Goal: Information Seeking & Learning: Learn about a topic

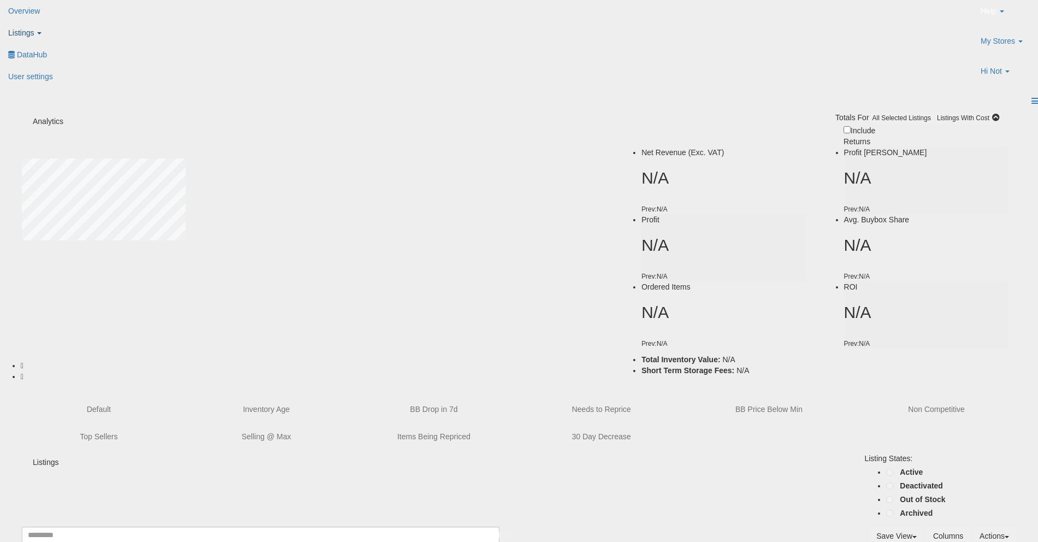
type input "**********"
click at [34, 28] on span "Listings" at bounding box center [21, 32] width 26 height 9
click at [11, 53] on icon at bounding box center [11, 53] width 0 height 0
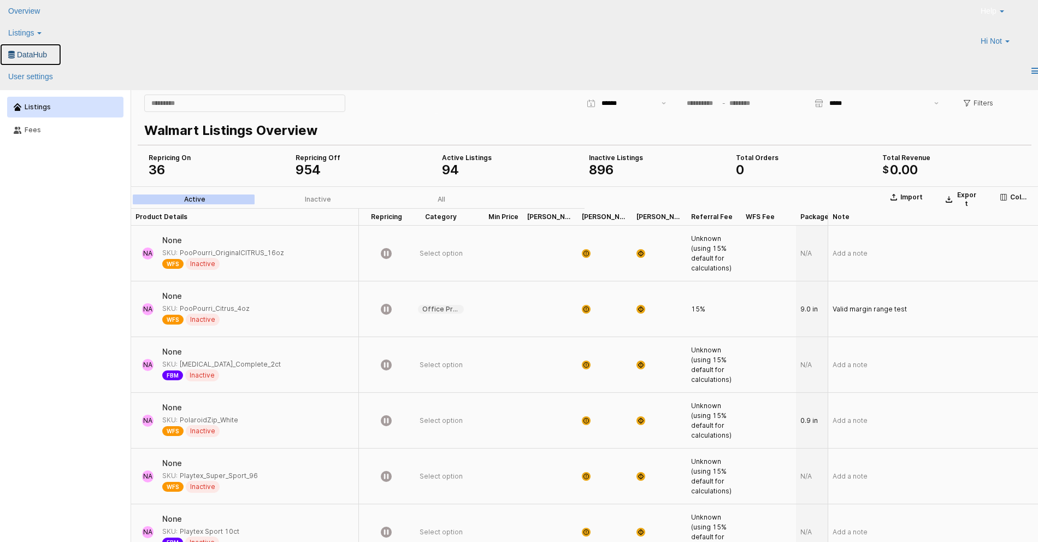
click at [61, 44] on link "DataHub" at bounding box center [30, 55] width 61 height 22
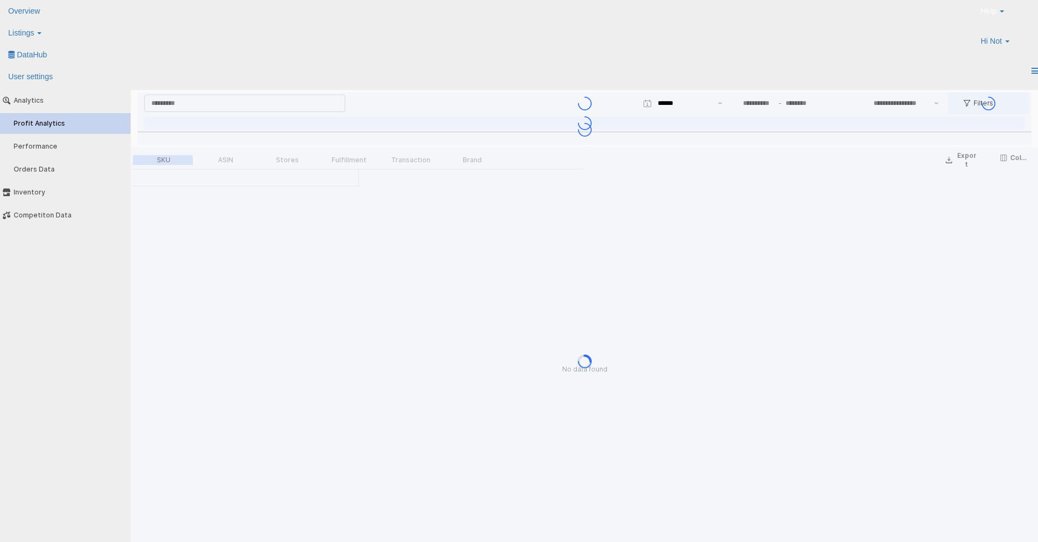
type input "***"
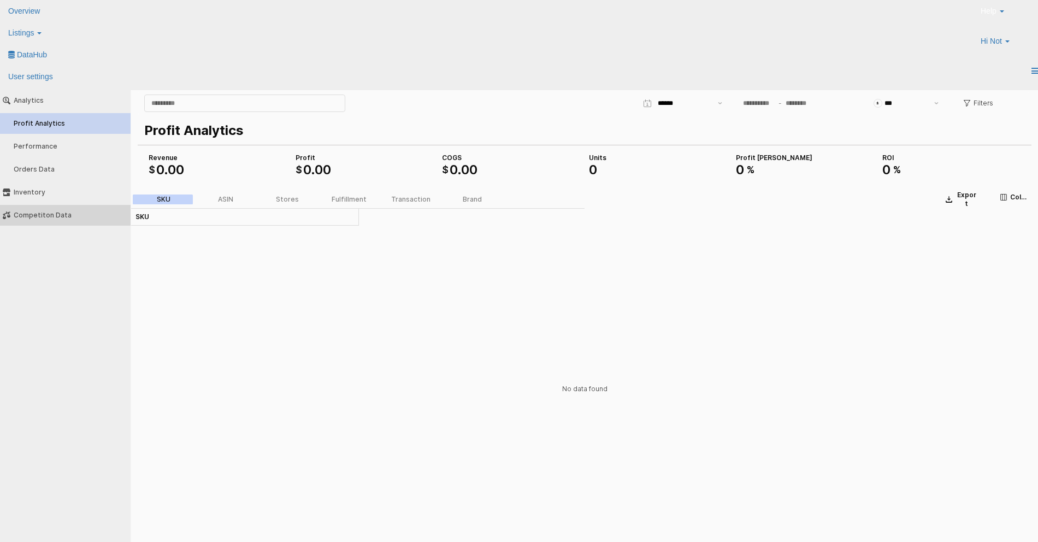
click at [34, 209] on button "Competiton Data" at bounding box center [65, 215] width 138 height 21
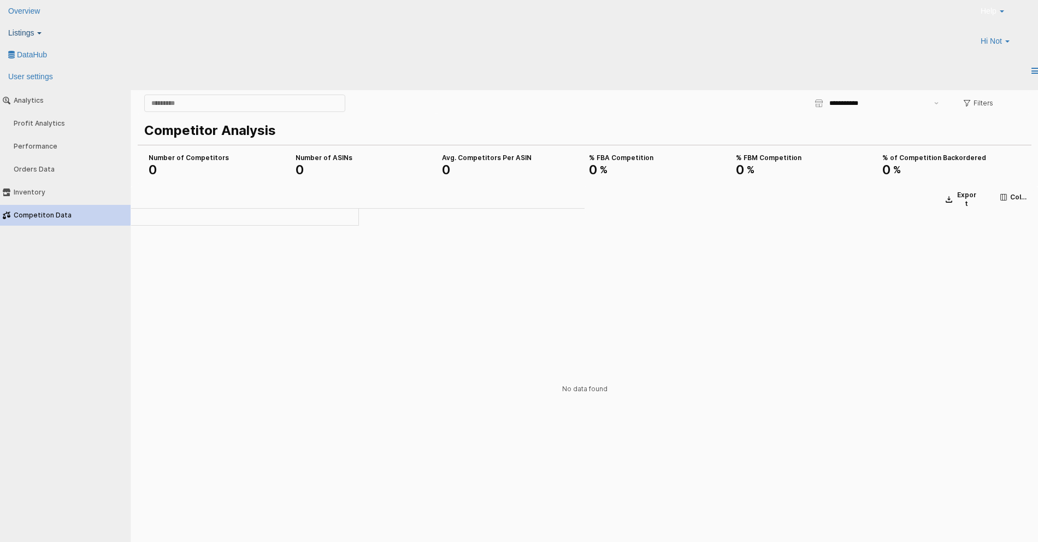
click at [61, 24] on link "Listings" at bounding box center [30, 33] width 61 height 22
click at [11, 53] on icon at bounding box center [11, 53] width 0 height 0
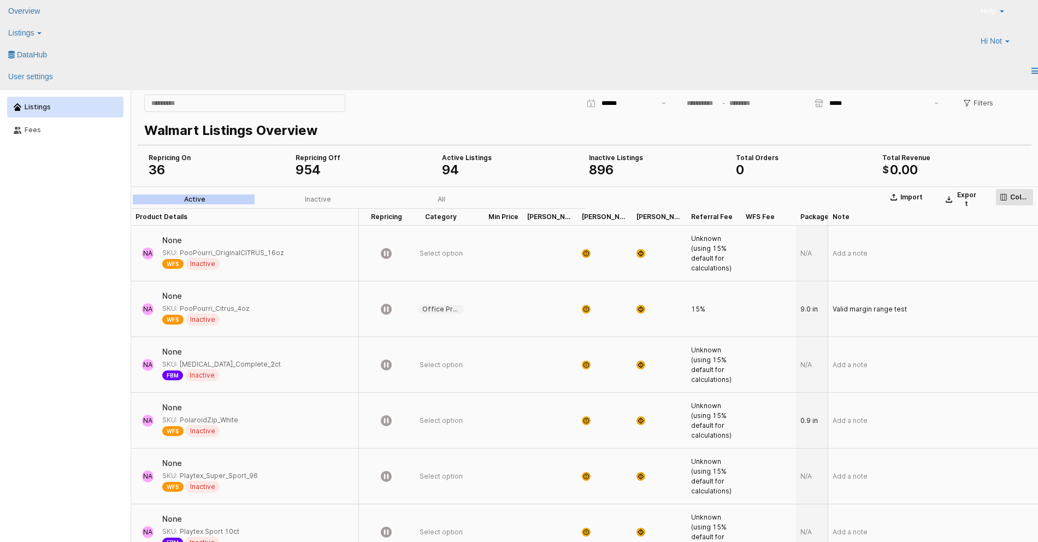
click at [1013, 198] on p "Columns" at bounding box center [1019, 197] width 19 height 9
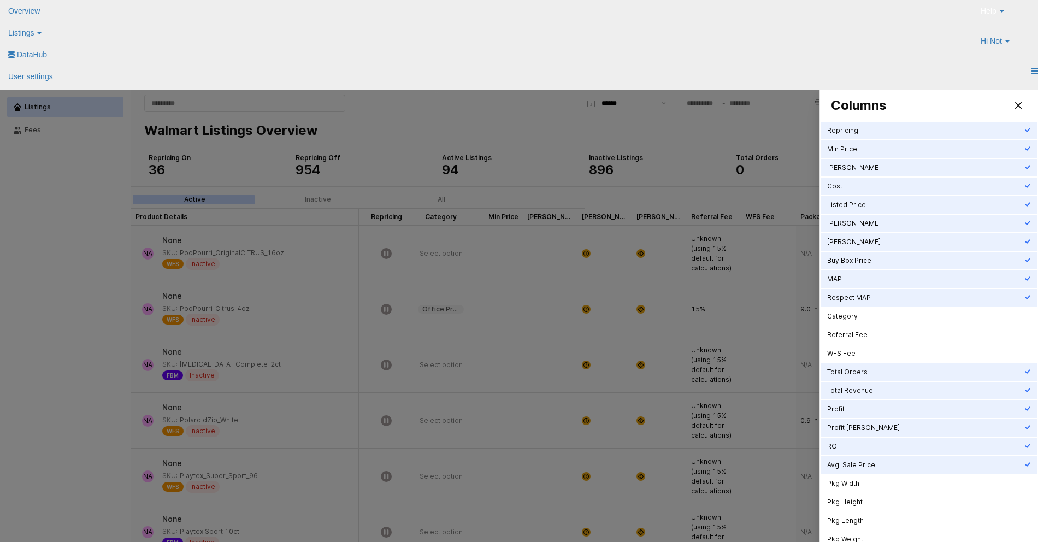
click at [740, 191] on div at bounding box center [519, 333] width 1038 height 486
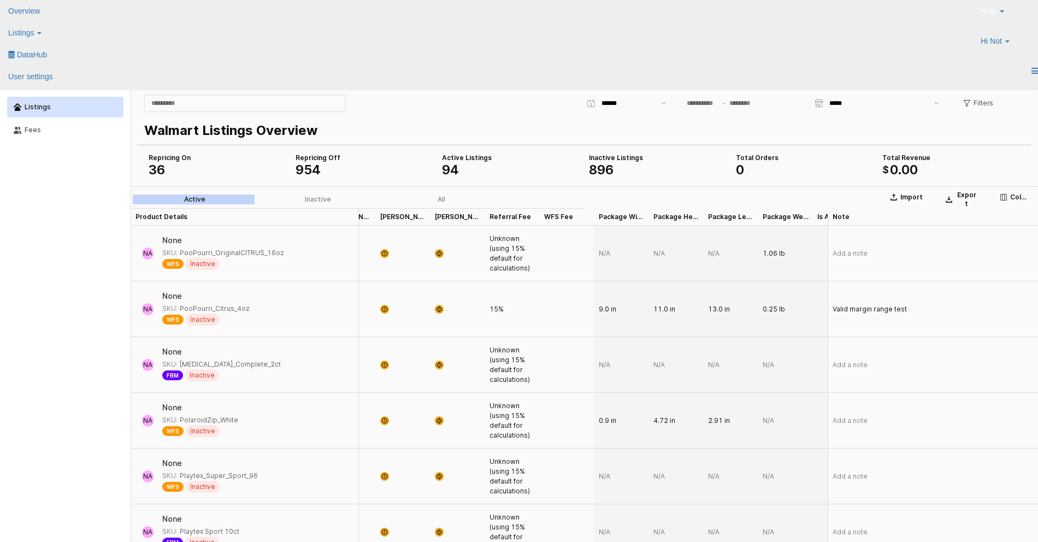
scroll to position [0, 192]
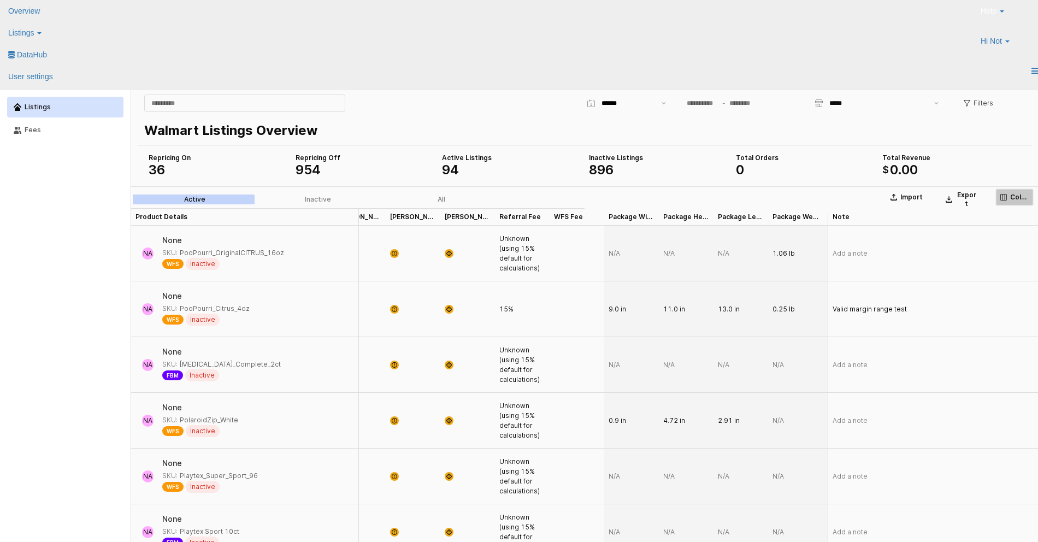
click at [1008, 194] on div "Columns" at bounding box center [1015, 197] width 28 height 9
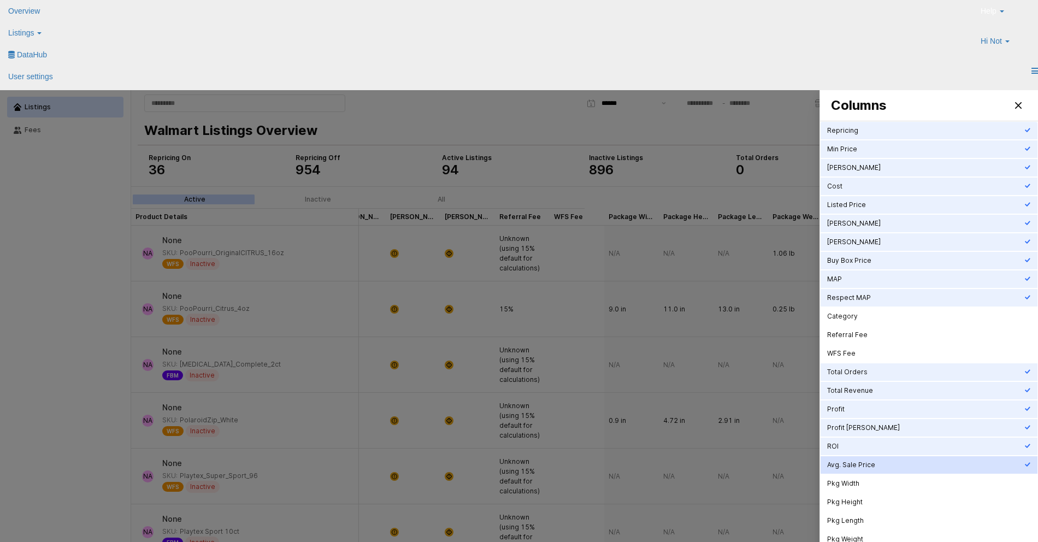
click at [878, 466] on div "Avg. Sale Price" at bounding box center [925, 465] width 197 height 9
click at [732, 369] on div at bounding box center [519, 333] width 1038 height 486
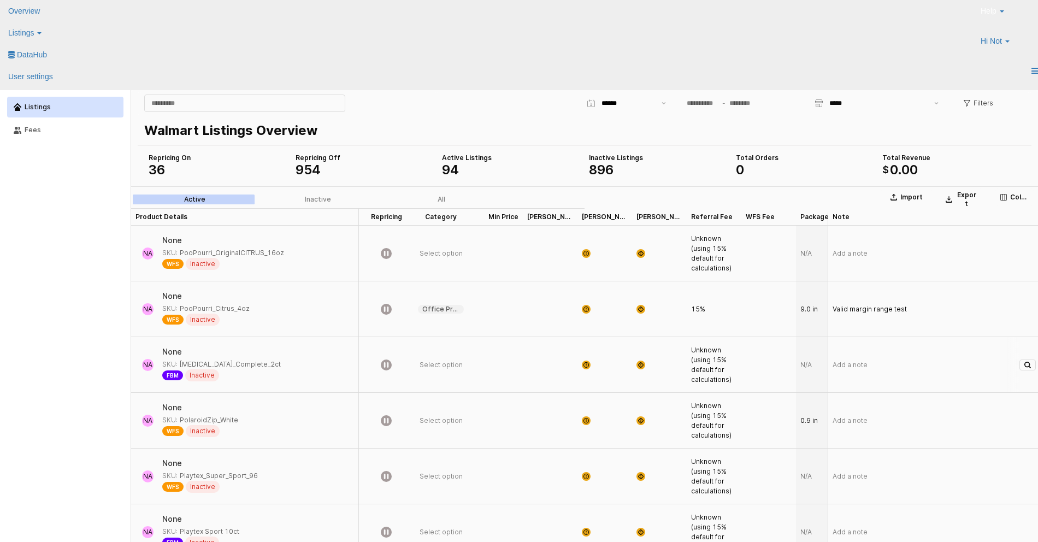
scroll to position [0, 296]
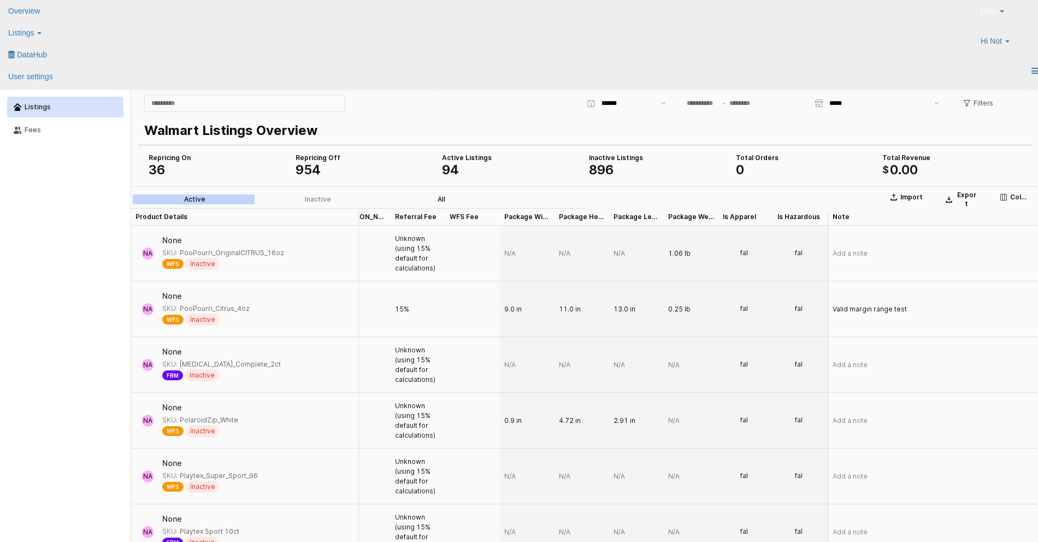
click at [438, 196] on div "All" at bounding box center [442, 200] width 8 height 8
click at [204, 195] on label "Active" at bounding box center [194, 200] width 123 height 10
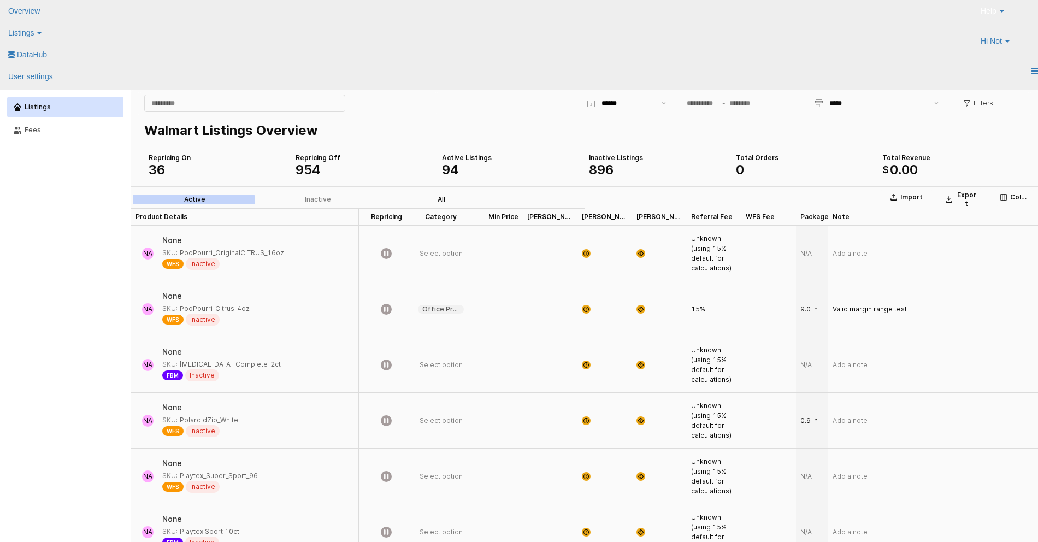
click at [437, 198] on label "All" at bounding box center [441, 200] width 123 height 10
click at [1007, 195] on div "Columns" at bounding box center [1015, 197] width 28 height 9
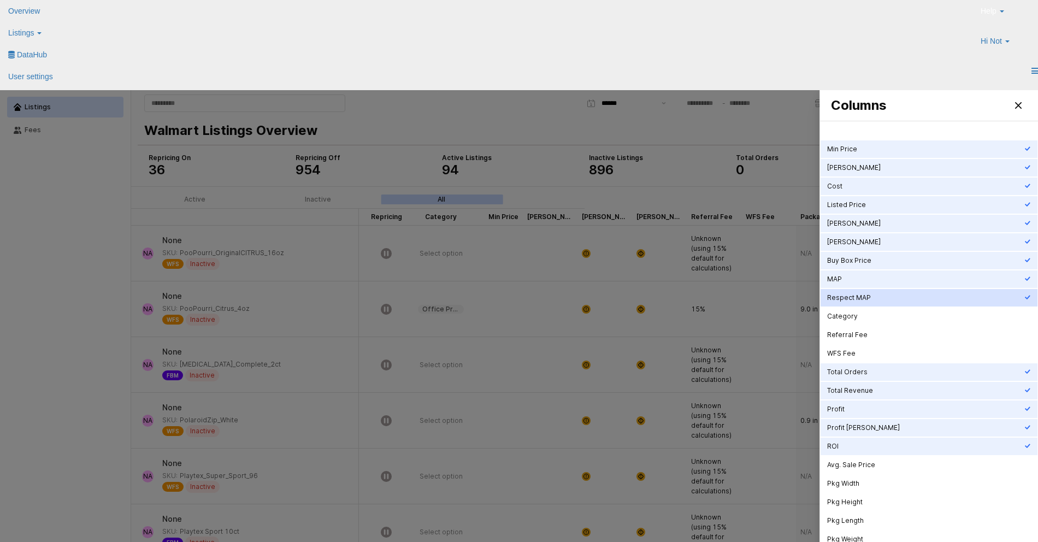
scroll to position [30, 0]
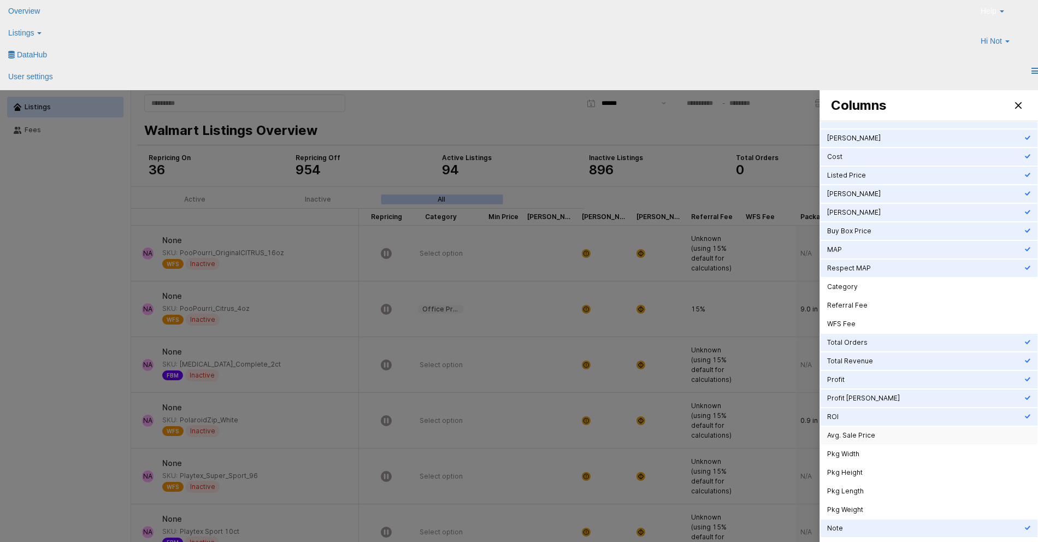
click at [869, 432] on div "Avg. Sale Price" at bounding box center [925, 435] width 197 height 9
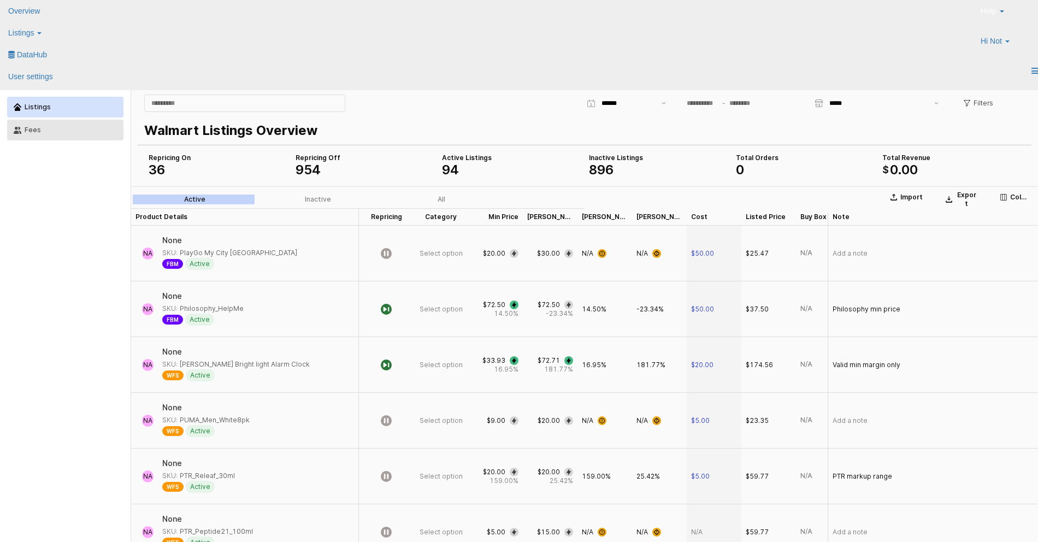
click at [38, 126] on div "Fees" at bounding box center [71, 130] width 92 height 8
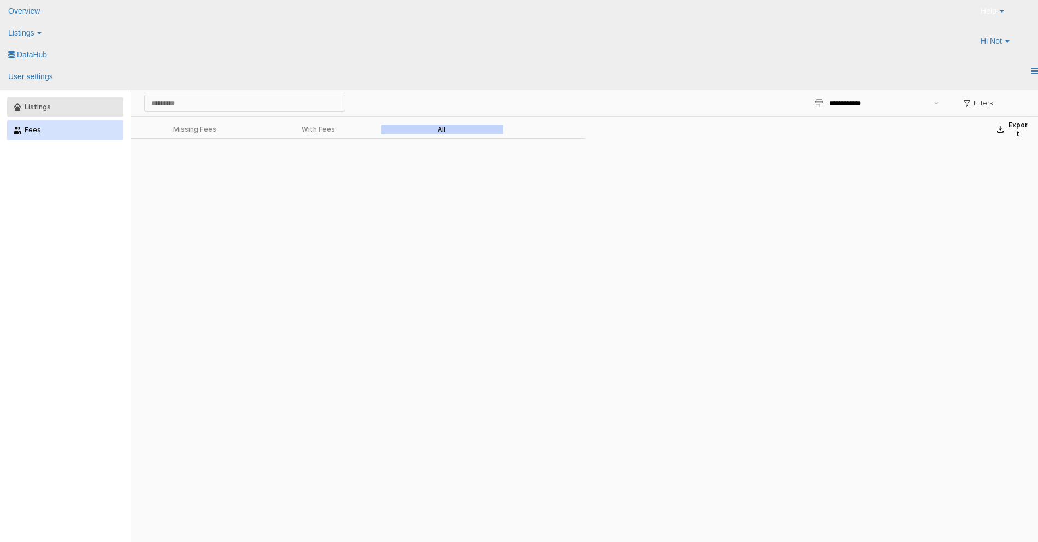
click at [67, 110] on div "Listings" at bounding box center [71, 107] width 92 height 8
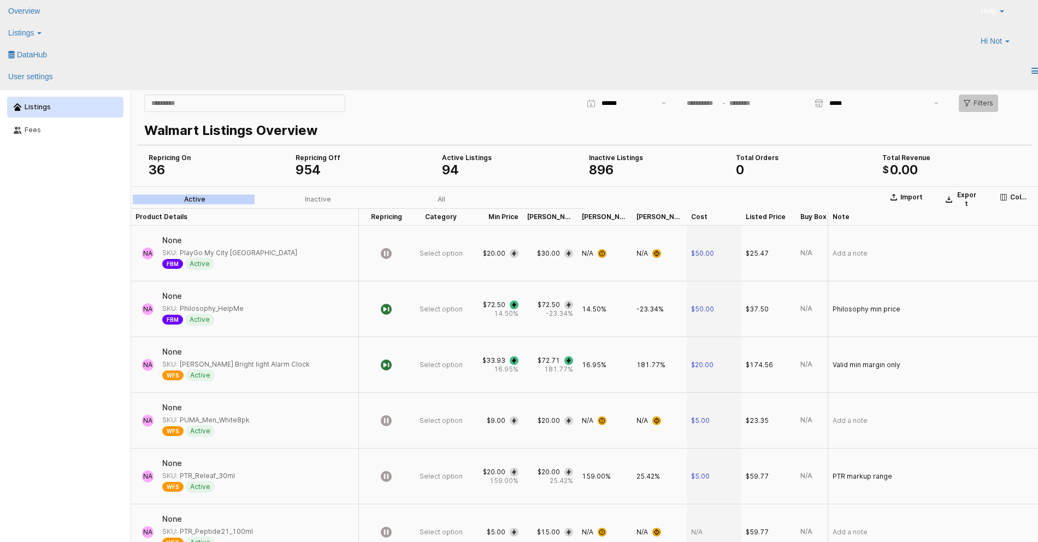
click at [975, 102] on p "Filters" at bounding box center [984, 103] width 20 height 9
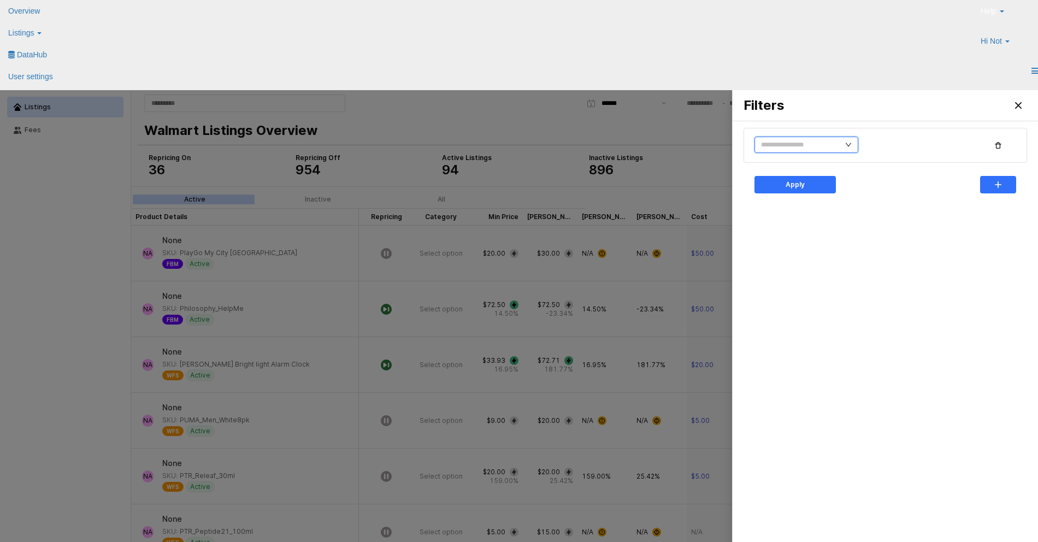
click at [802, 144] on input "text" at bounding box center [807, 145] width 104 height 16
click at [42, 370] on div at bounding box center [519, 333] width 1038 height 486
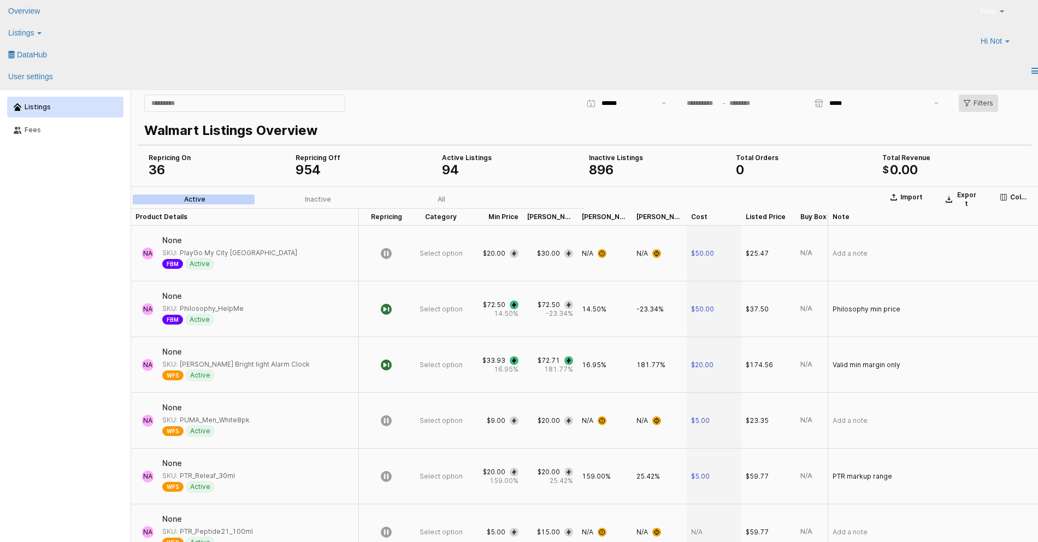
click at [978, 105] on p "Filters" at bounding box center [984, 103] width 20 height 9
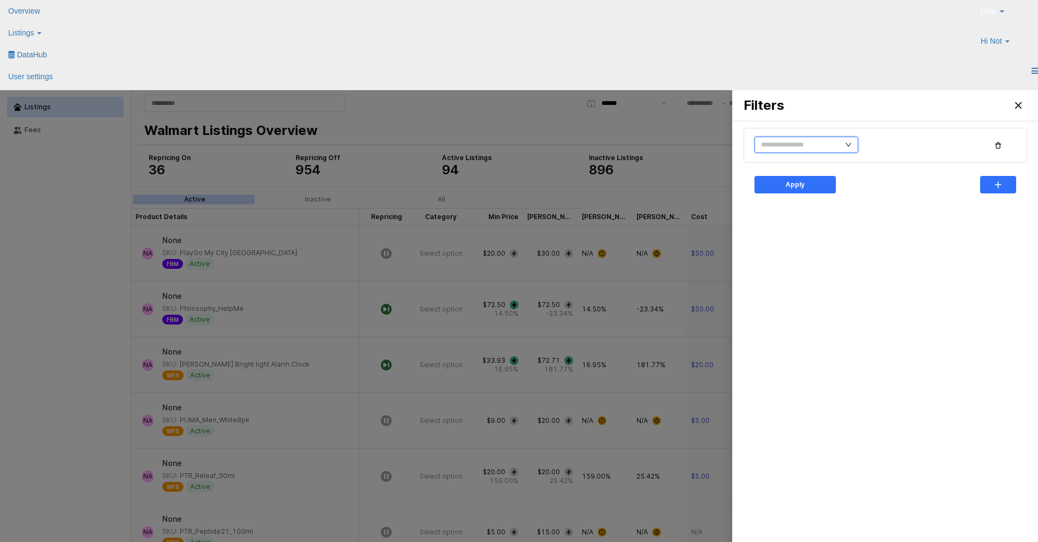
click at [839, 148] on input "text" at bounding box center [807, 145] width 104 height 16
click at [778, 292] on div "Apply" at bounding box center [885, 349] width 292 height 446
click at [86, 341] on div at bounding box center [519, 333] width 1038 height 486
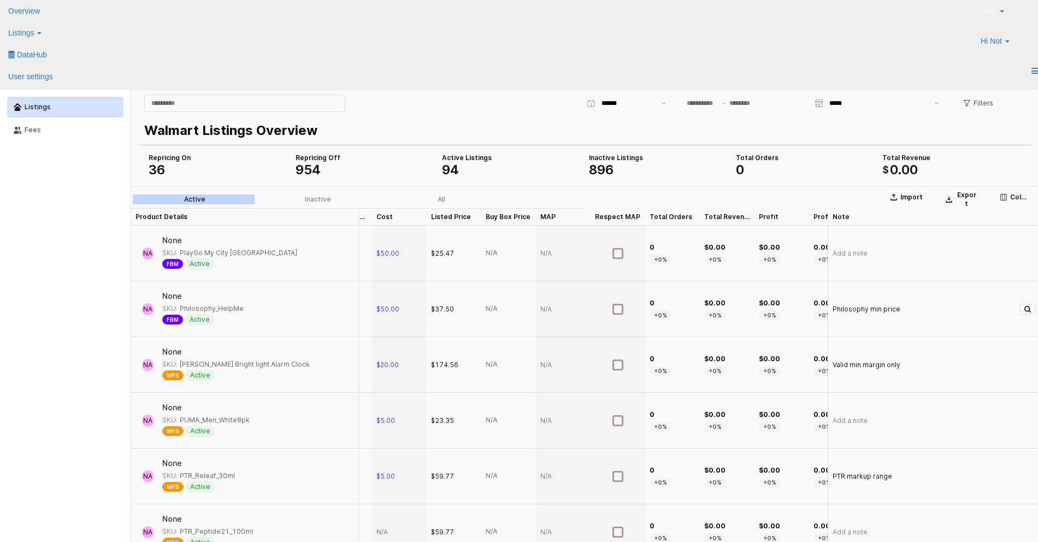
scroll to position [0, 460]
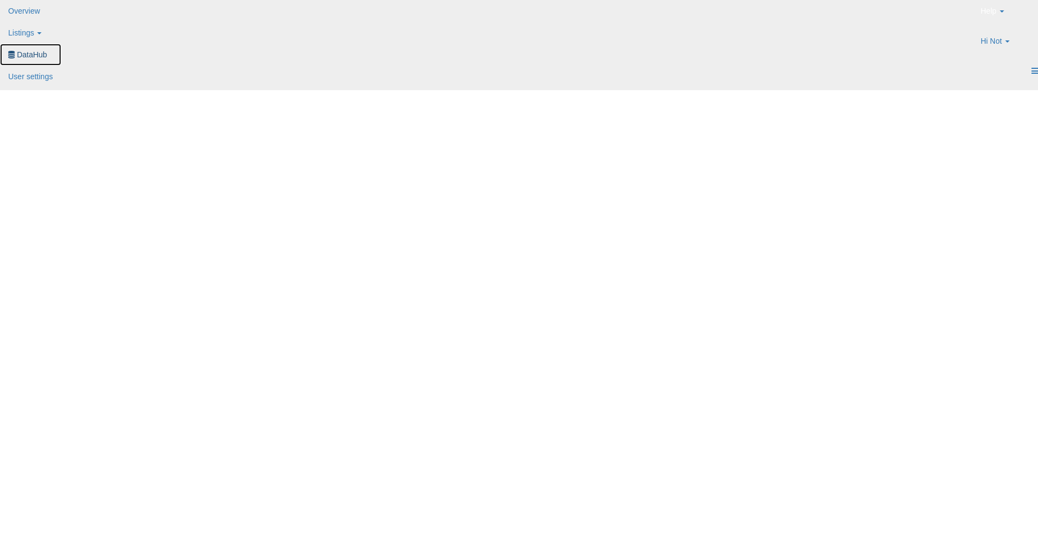
click at [61, 44] on link "DataHub" at bounding box center [30, 55] width 61 height 22
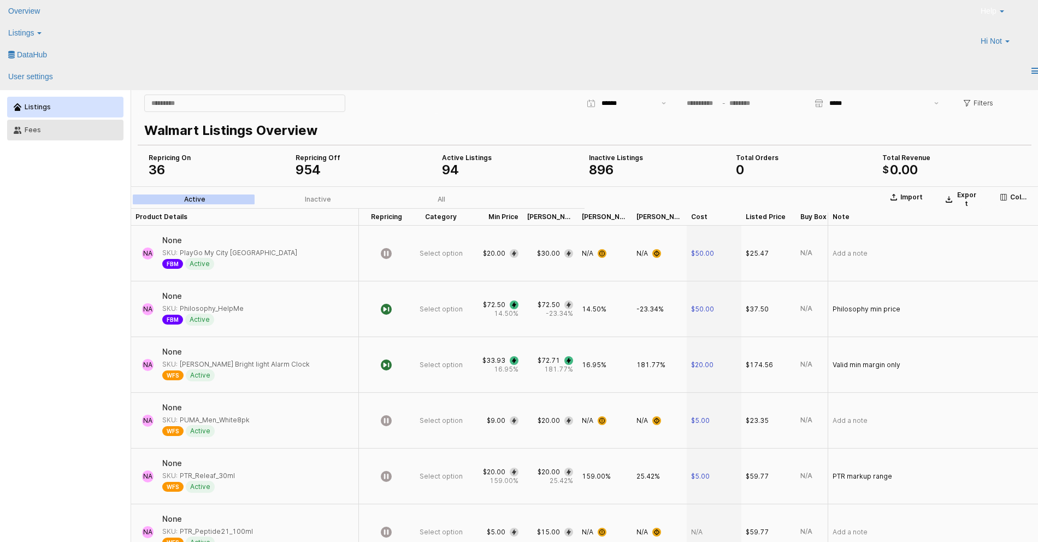
click at [90, 134] on button "Fees" at bounding box center [65, 130] width 116 height 21
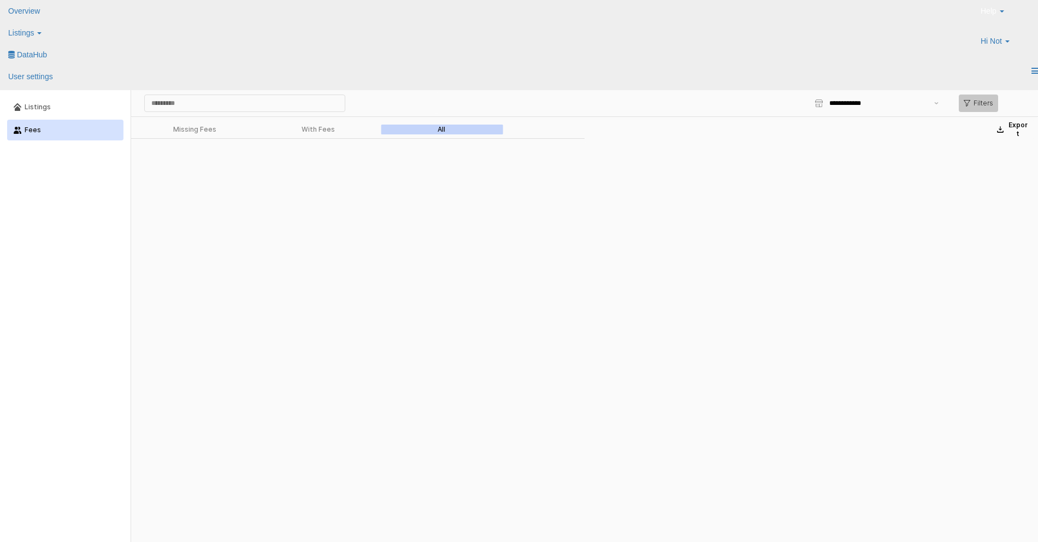
click at [981, 105] on p "Filters" at bounding box center [984, 103] width 20 height 9
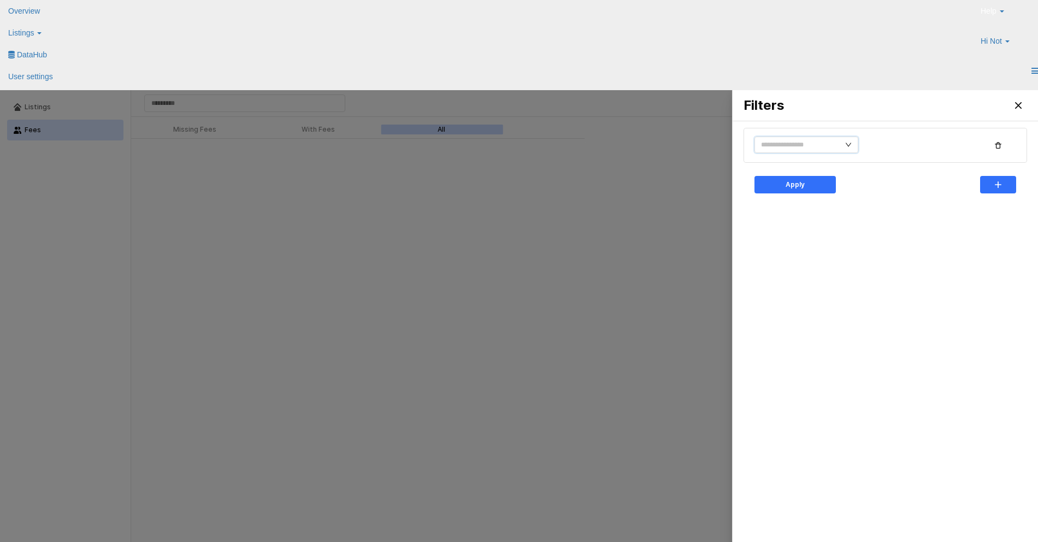
click at [845, 146] on icon "icon: down" at bounding box center [848, 145] width 7 height 7
click at [796, 185] on li "Category" at bounding box center [791, 183] width 73 height 17
click at [1024, 110] on div "Close" at bounding box center [1018, 105] width 16 height 16
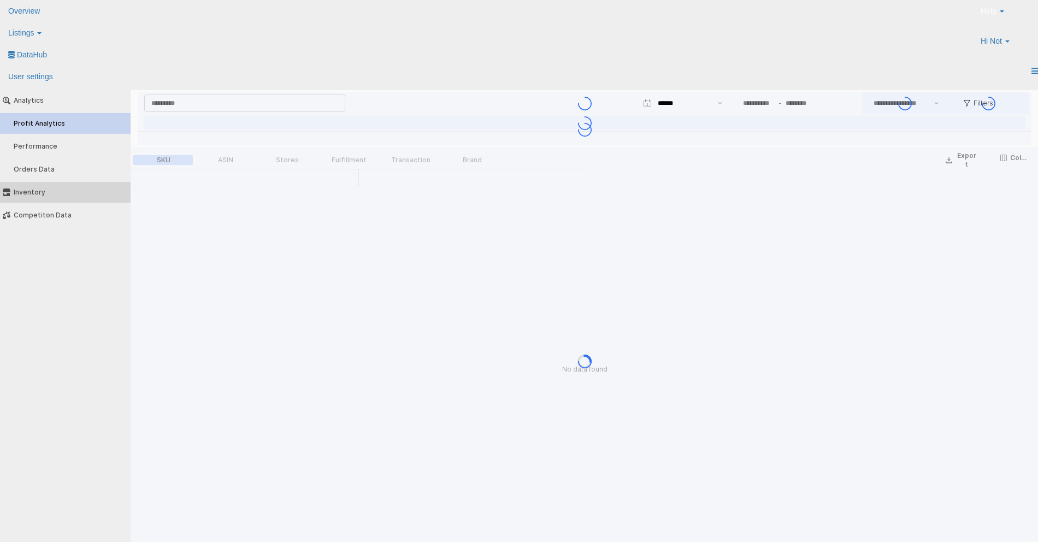
type input "***"
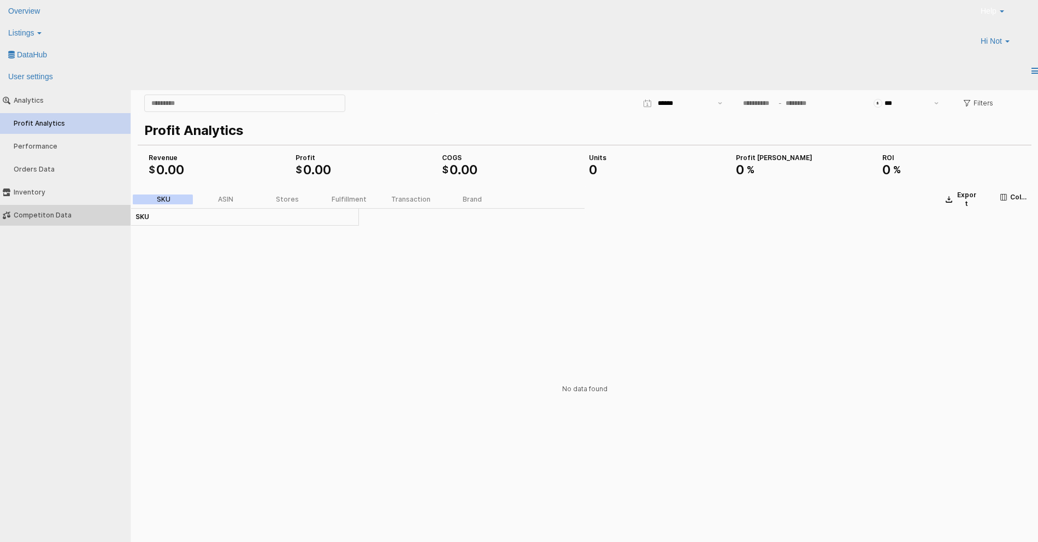
click at [46, 214] on div "Competiton Data" at bounding box center [71, 215] width 114 height 8
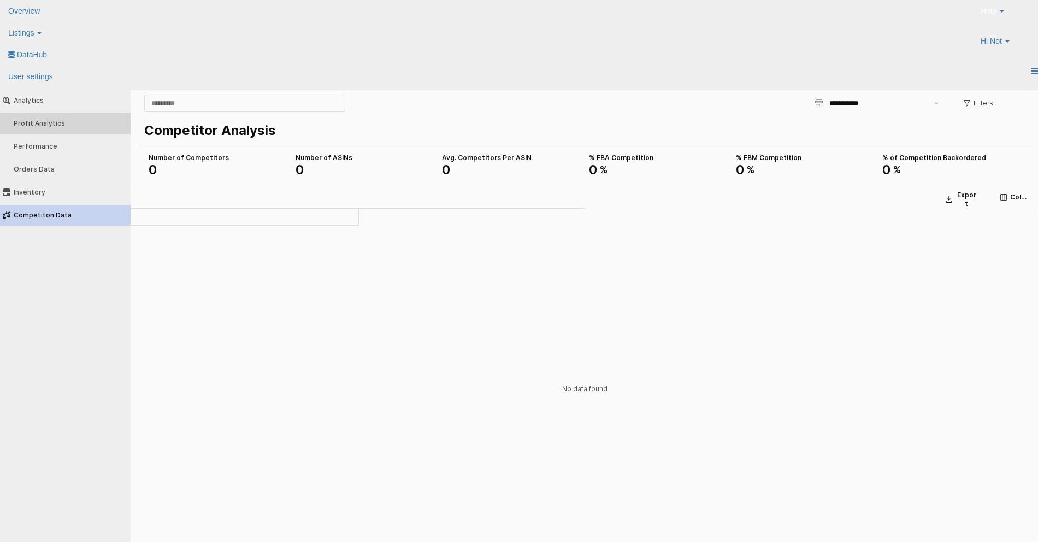
click at [75, 125] on div "Profit Analytics" at bounding box center [71, 124] width 114 height 8
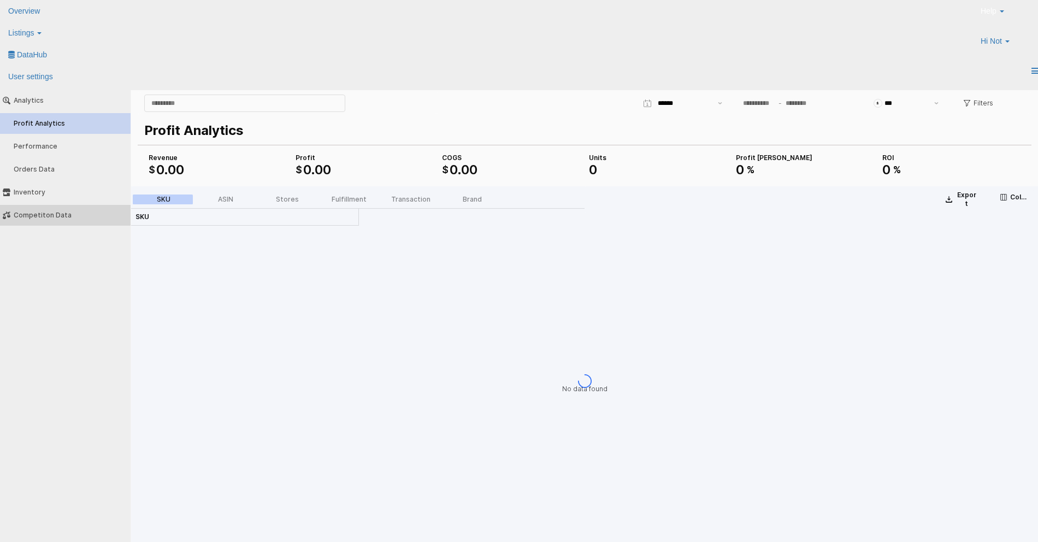
type input "***"
click at [761, 107] on input "App Frame" at bounding box center [759, 103] width 36 height 12
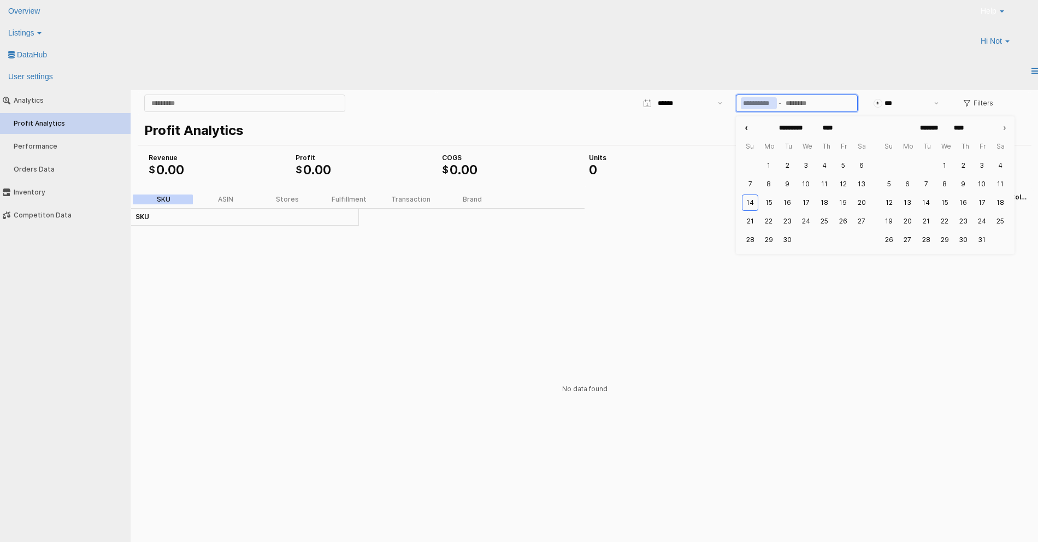
click at [747, 127] on icon "Previous month" at bounding box center [746, 128] width 1 height 3
type input "******"
type input "*********"
click at [747, 127] on icon "Previous month" at bounding box center [746, 128] width 1 height 3
type input "****"
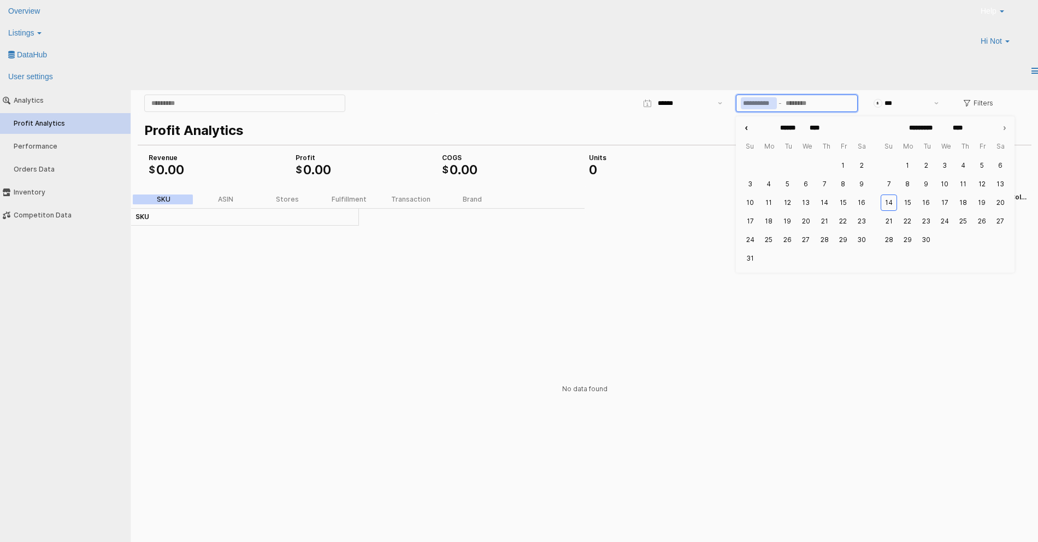
type input "******"
click at [788, 163] on button "1" at bounding box center [787, 165] width 16 height 16
type input "**********"
click at [619, 105] on div "App Frame" at bounding box center [585, 103] width 894 height 22
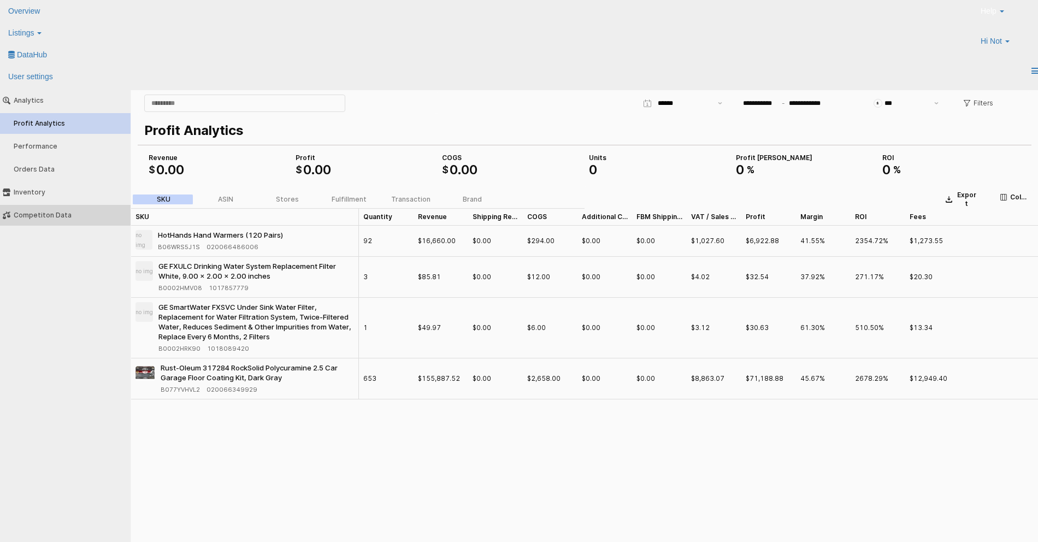
click at [98, 222] on button "Competiton Data" at bounding box center [65, 215] width 138 height 21
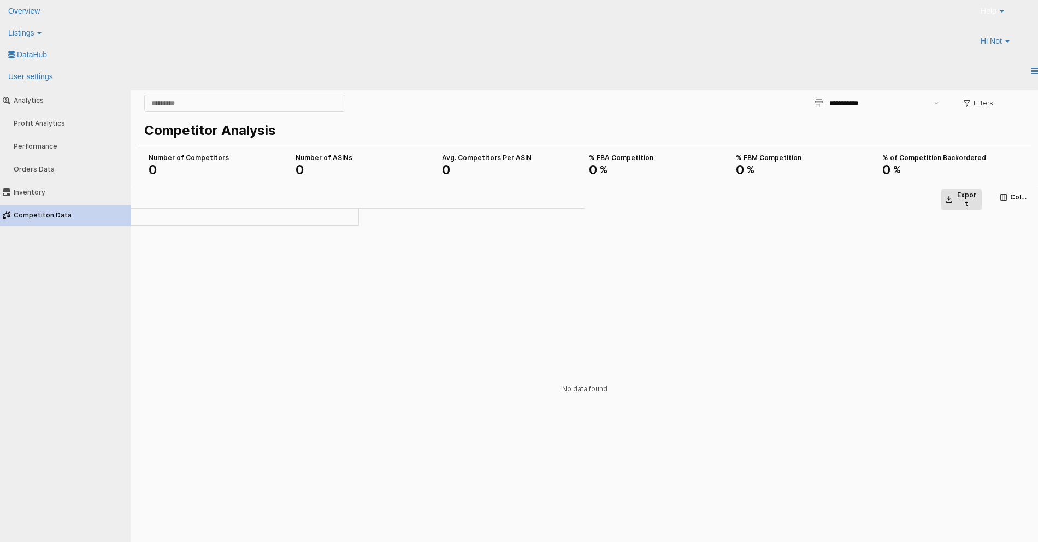
click at [963, 201] on p "Export" at bounding box center [967, 199] width 22 height 17
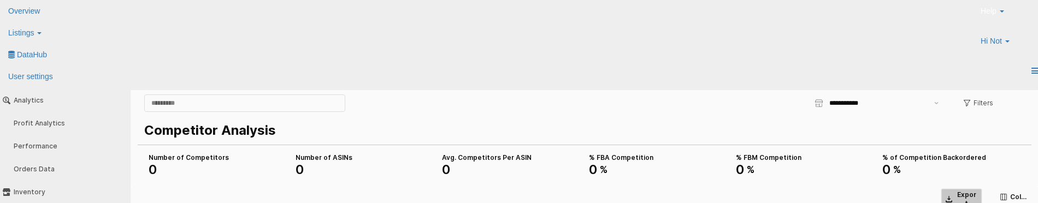
click at [958, 196] on p "Export" at bounding box center [967, 199] width 22 height 17
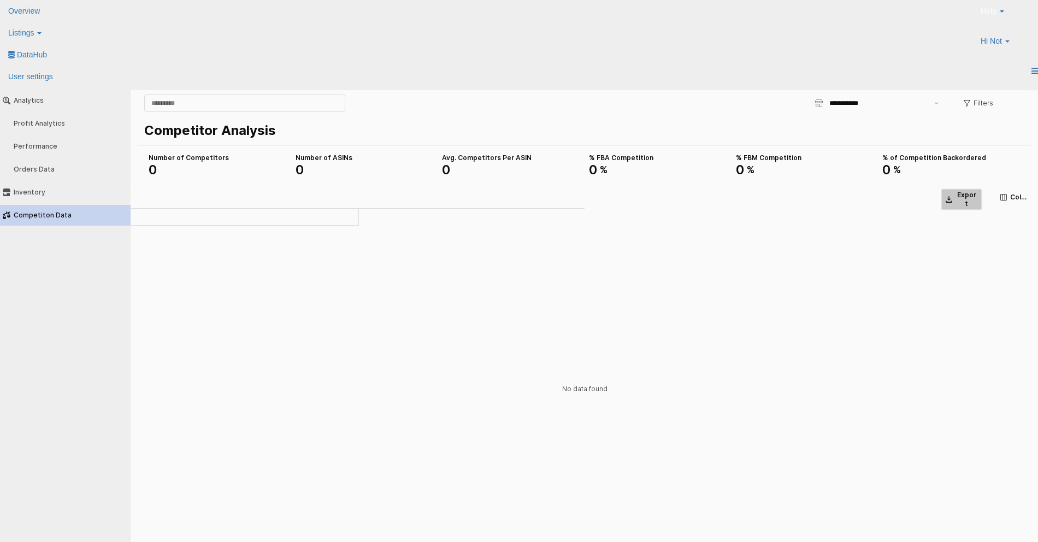
click at [960, 196] on p "Export" at bounding box center [967, 199] width 22 height 17
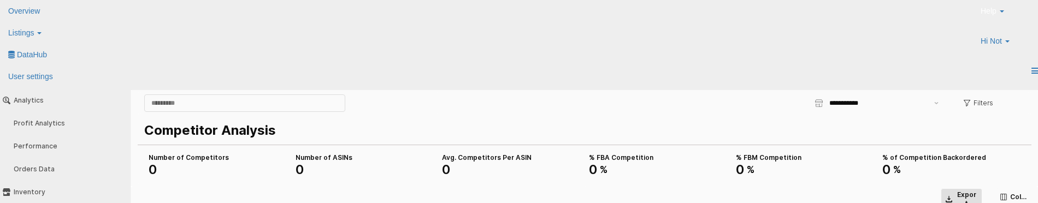
click at [972, 196] on p "Export" at bounding box center [967, 199] width 22 height 17
click at [1010, 30] on li "Hi Not Account Profile Logout" at bounding box center [1006, 45] width 66 height 30
click at [993, 36] on span "Hi Not" at bounding box center [991, 41] width 21 height 11
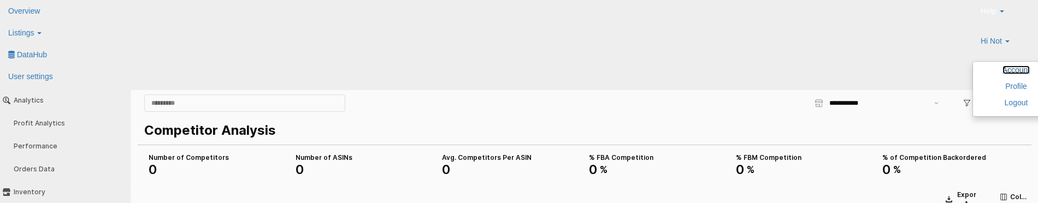
click at [1003, 66] on link "Account" at bounding box center [1017, 70] width 28 height 9
click at [655, 120] on div "Competitor Analysis" at bounding box center [582, 131] width 876 height 24
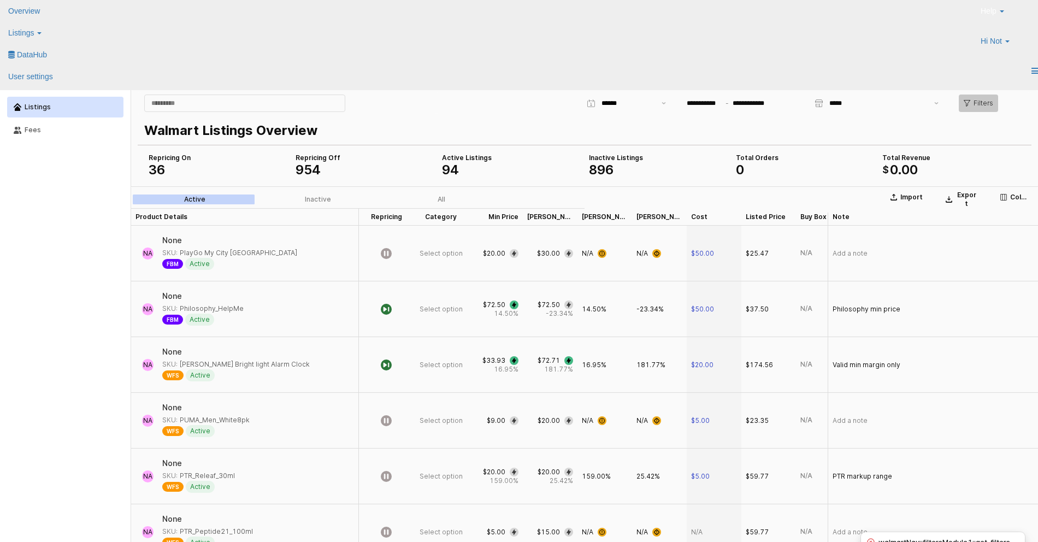
click at [979, 104] on p "Filters" at bounding box center [984, 103] width 20 height 9
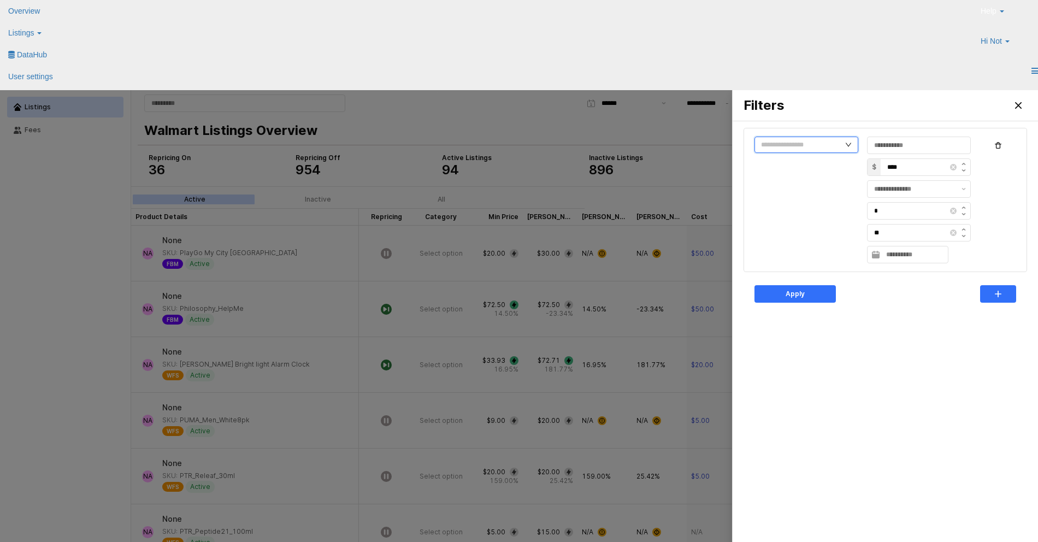
click at [825, 138] on input "text" at bounding box center [807, 145] width 104 height 16
click at [1019, 107] on icon "Close" at bounding box center [1018, 105] width 7 height 7
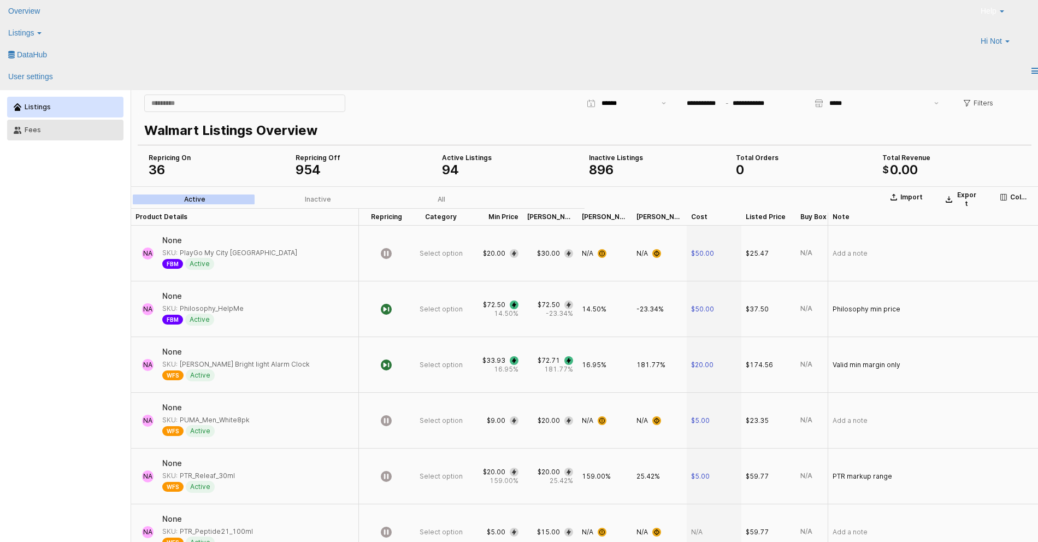
click at [92, 134] on button "Fees" at bounding box center [65, 130] width 116 height 21
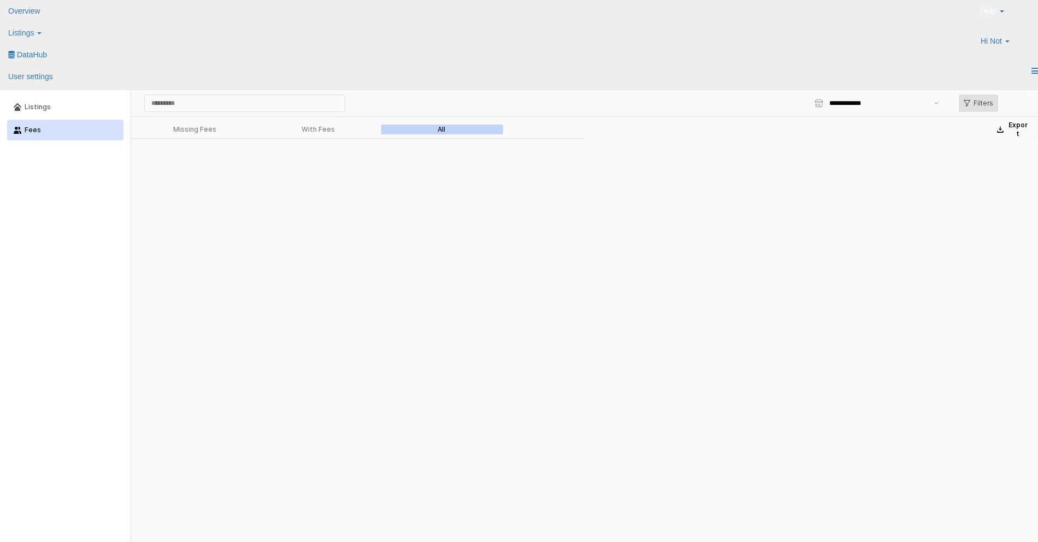
click at [972, 102] on div "Filters" at bounding box center [979, 103] width 30 height 16
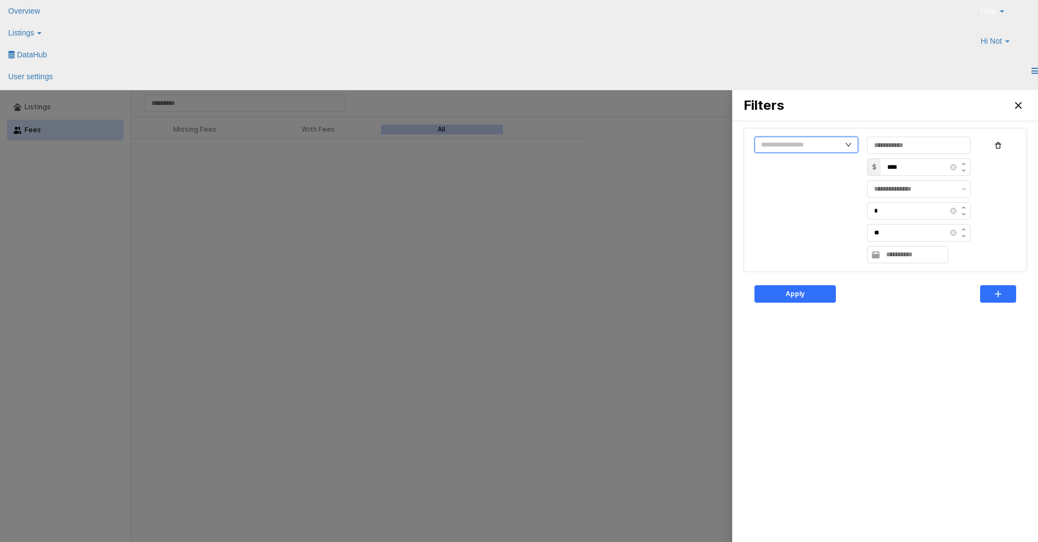
click at [796, 143] on input "text" at bounding box center [807, 145] width 104 height 16
click at [1023, 104] on div "Close" at bounding box center [1018, 105] width 16 height 16
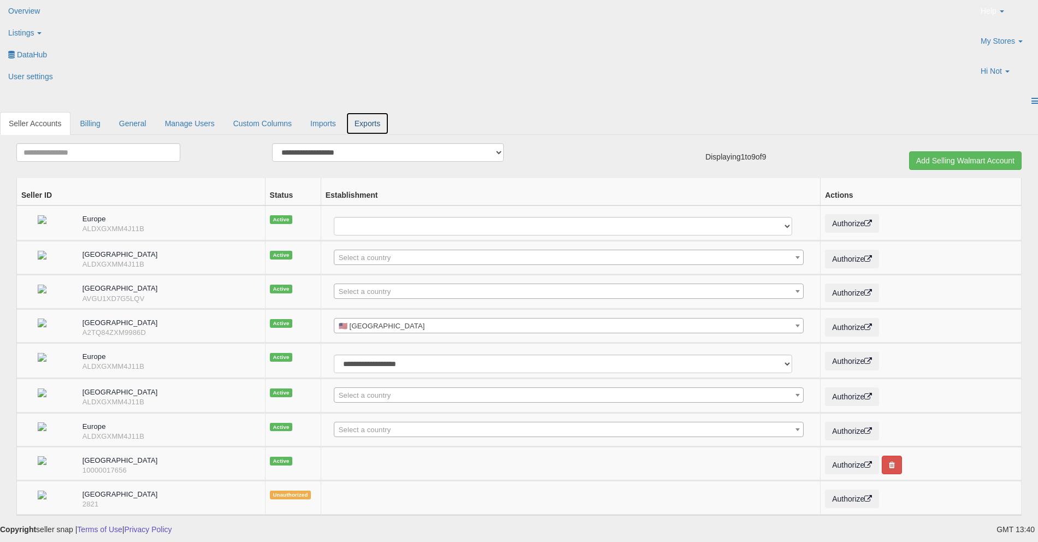
click at [389, 112] on link "Exports" at bounding box center [367, 123] width 43 height 23
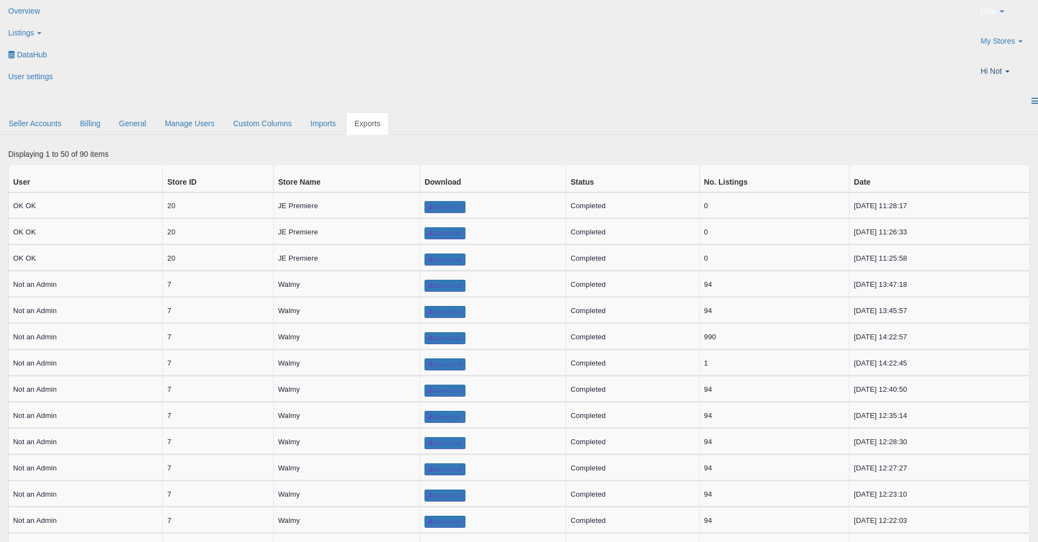
click at [989, 66] on span "Hi Not" at bounding box center [991, 71] width 21 height 11
click at [15, 51] on icon at bounding box center [11, 55] width 7 height 8
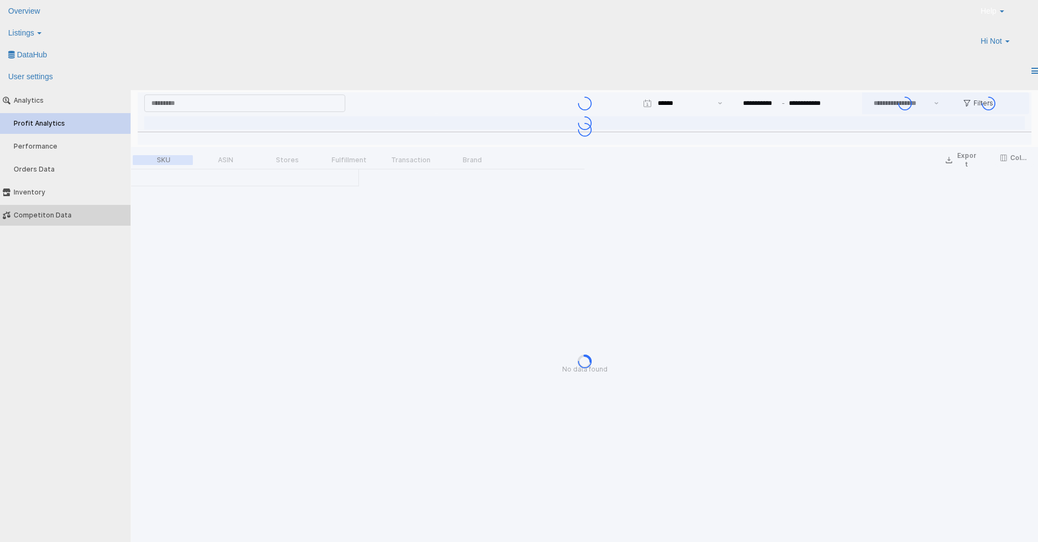
type input "***"
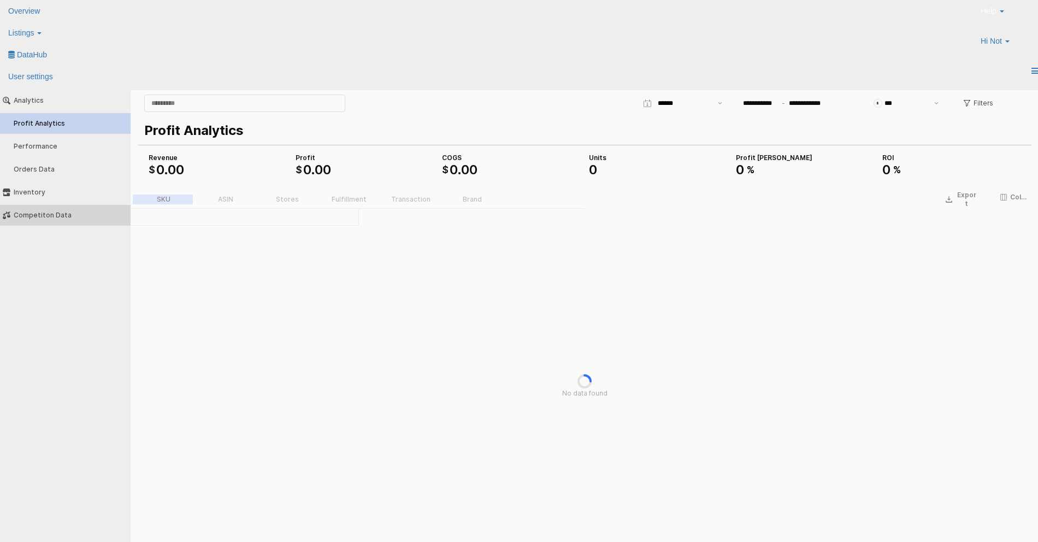
click at [68, 209] on button "Competiton Data" at bounding box center [65, 215] width 138 height 21
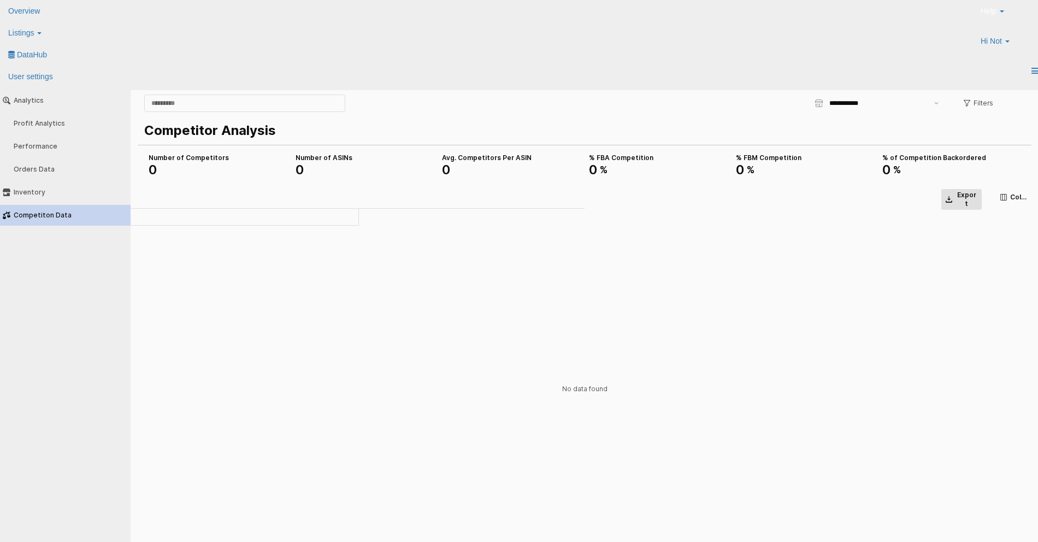
click at [962, 196] on p "Export" at bounding box center [967, 199] width 22 height 17
click at [960, 203] on button "Export" at bounding box center [962, 200] width 42 height 22
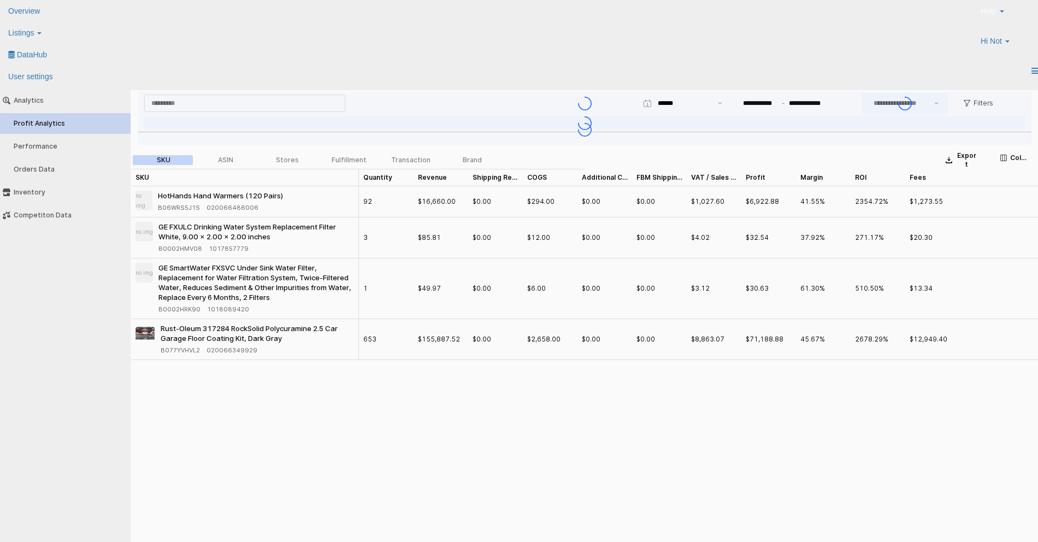
type input "***"
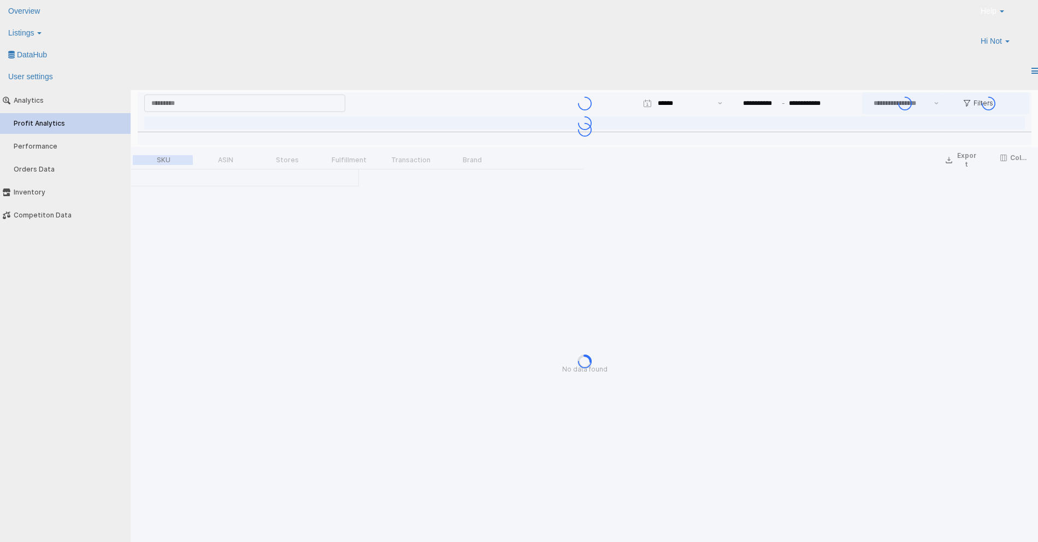
type input "***"
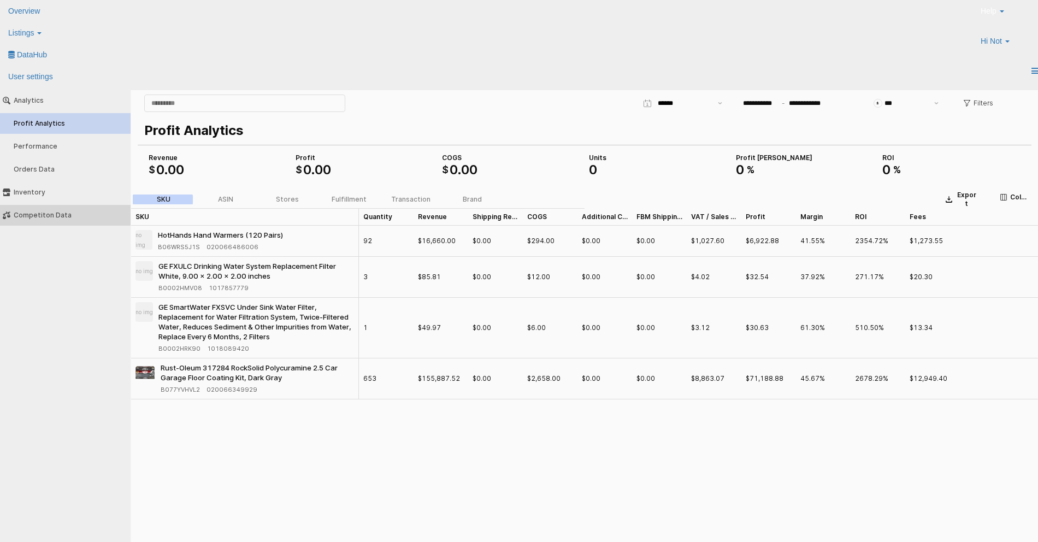
click at [52, 214] on div "Competiton Data" at bounding box center [71, 215] width 114 height 8
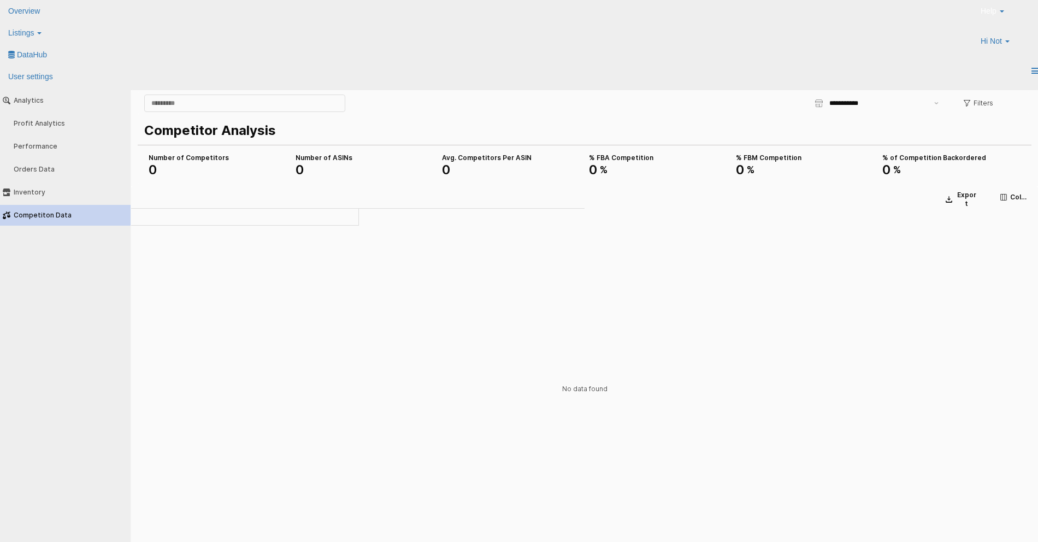
click at [762, 103] on div "**********" at bounding box center [733, 103] width 593 height 22
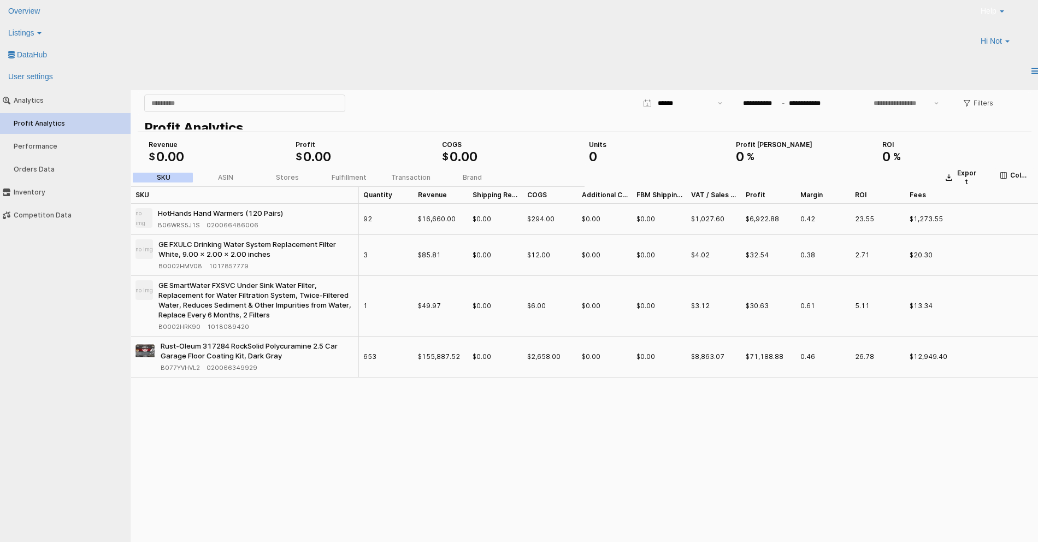
type input "***"
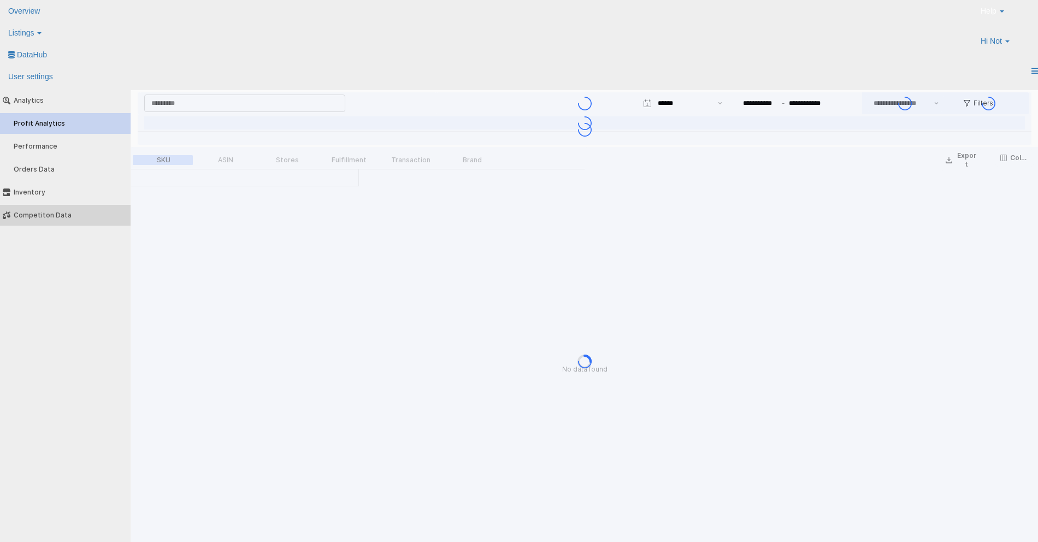
type input "***"
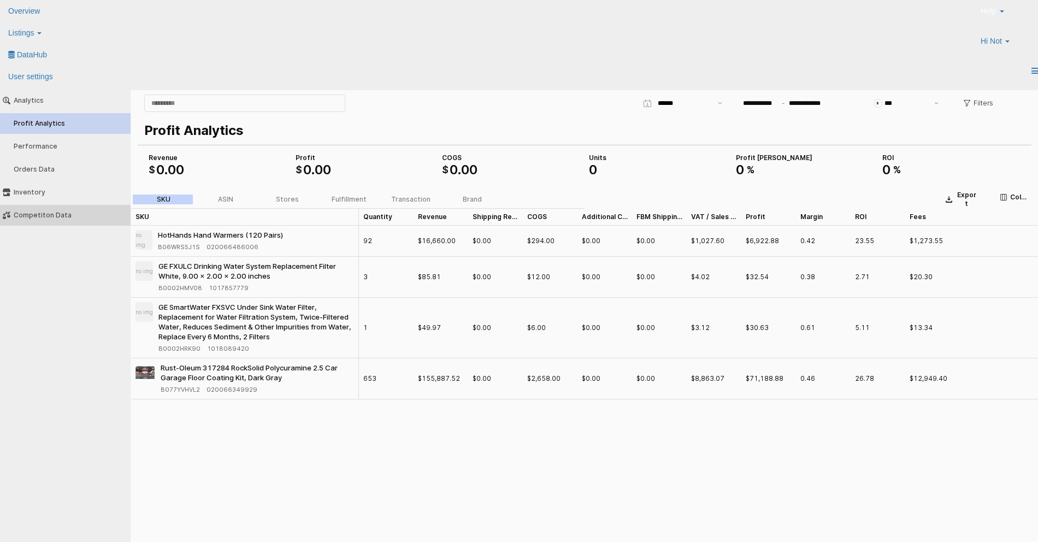
click at [52, 215] on div "Competiton Data" at bounding box center [71, 215] width 114 height 8
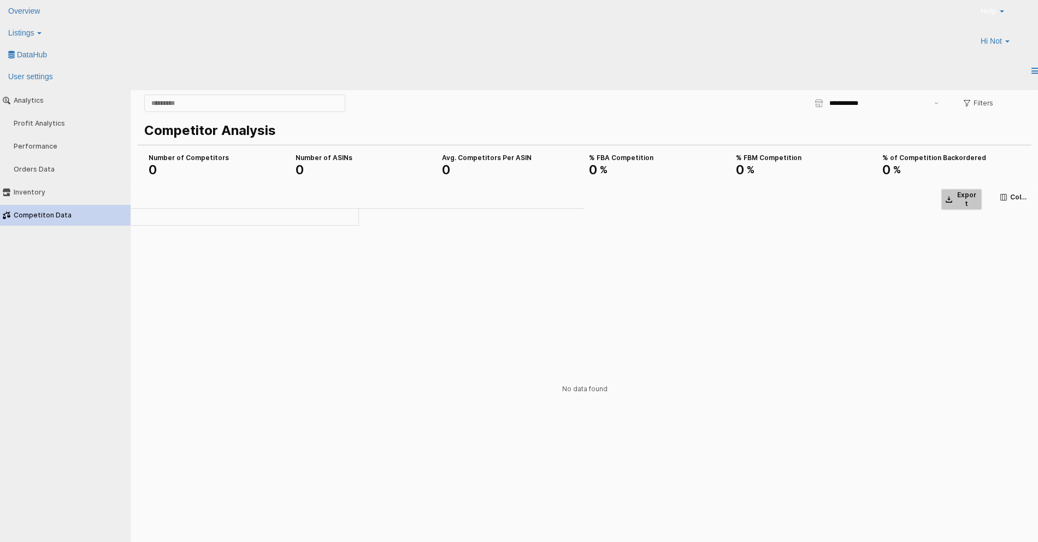
click at [963, 195] on p "Export" at bounding box center [967, 199] width 22 height 17
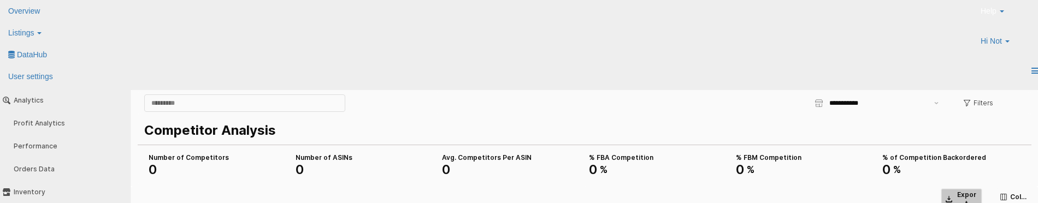
click at [956, 196] on p "Export" at bounding box center [967, 199] width 22 height 17
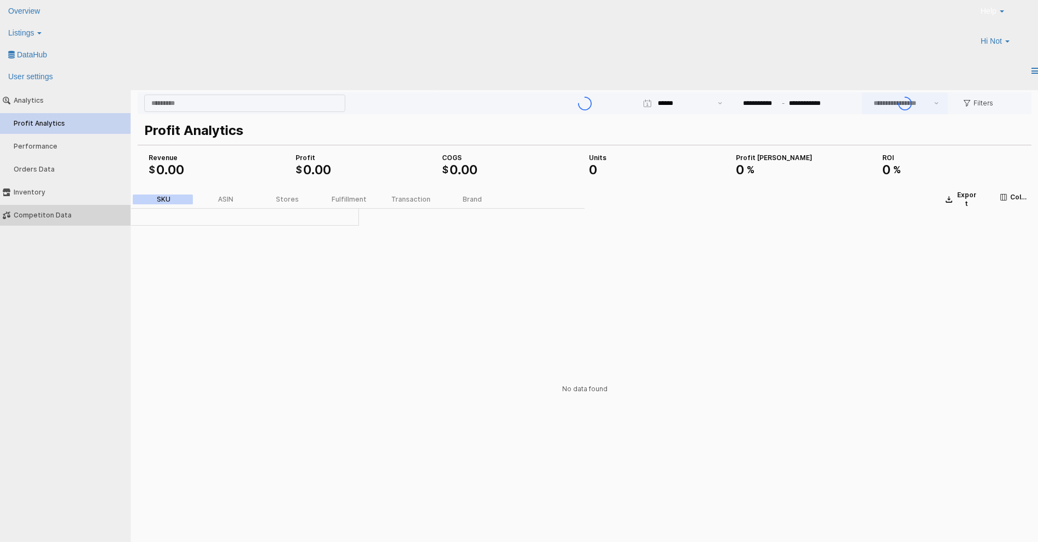
type input "***"
click at [65, 203] on div "Competiton Data" at bounding box center [71, 215] width 114 height 8
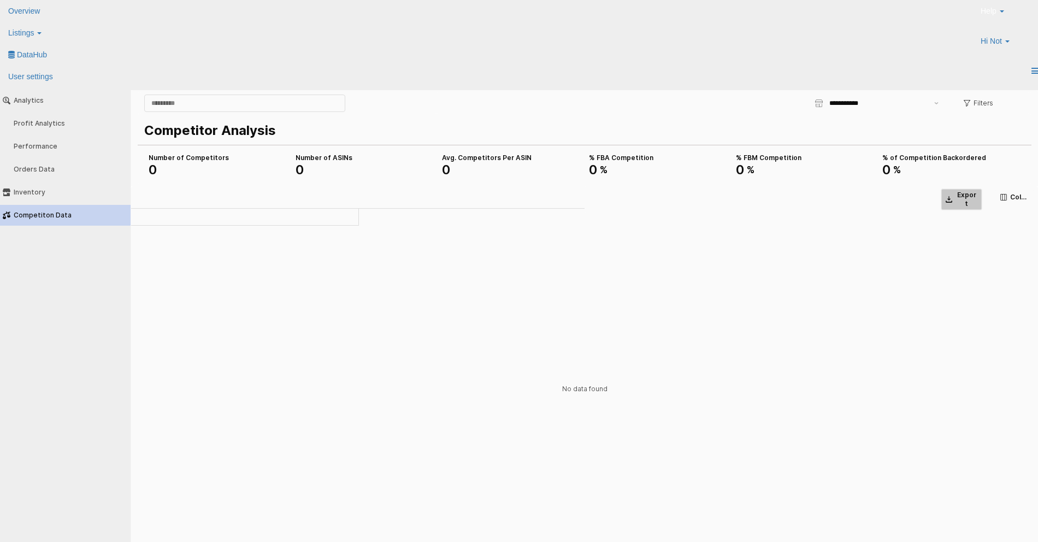
click at [958, 196] on p "Export" at bounding box center [967, 199] width 22 height 17
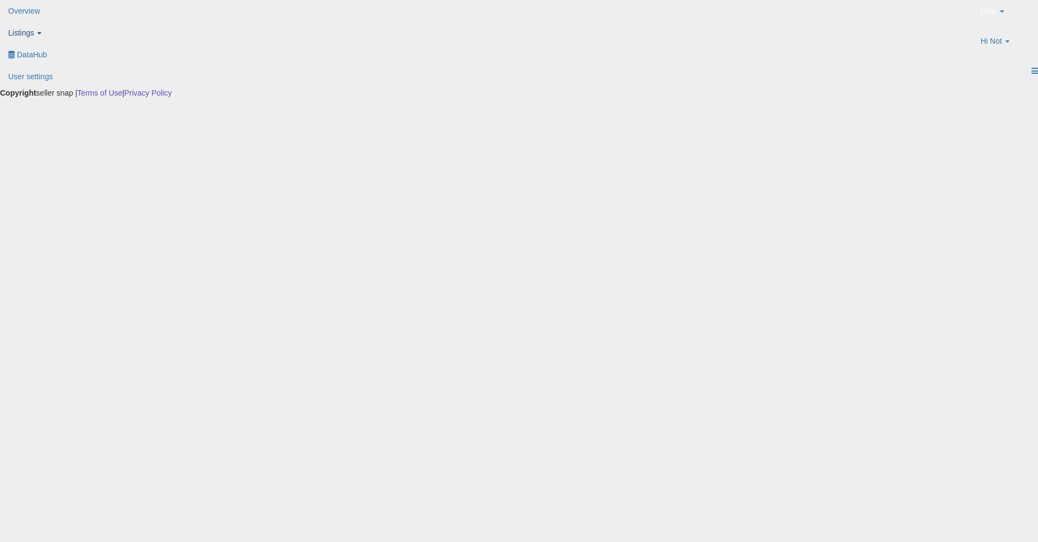
click at [34, 28] on span "Listings" at bounding box center [21, 32] width 26 height 9
click at [11, 53] on icon at bounding box center [11, 53] width 0 height 0
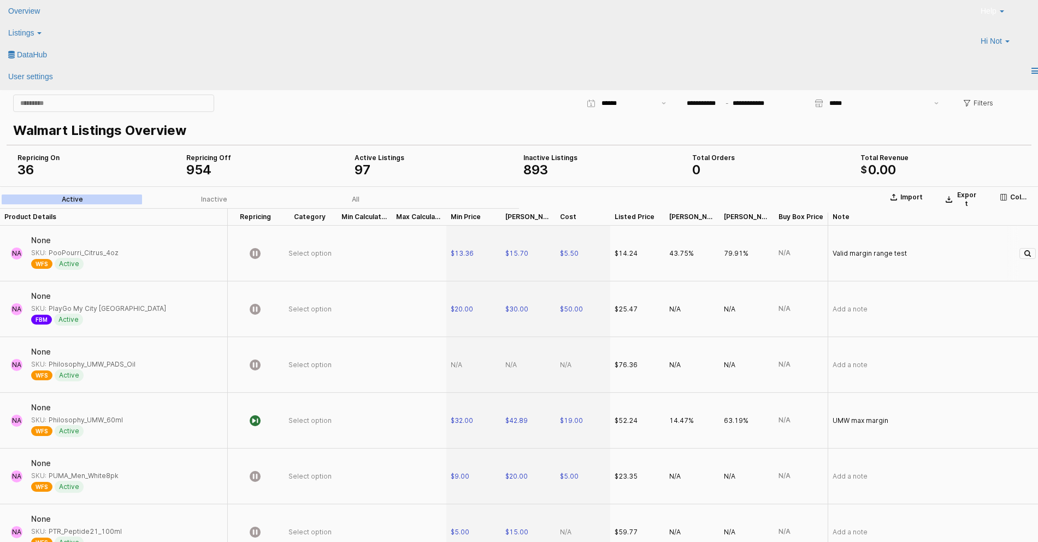
click at [364, 249] on div "App Frame" at bounding box center [364, 254] width 55 height 56
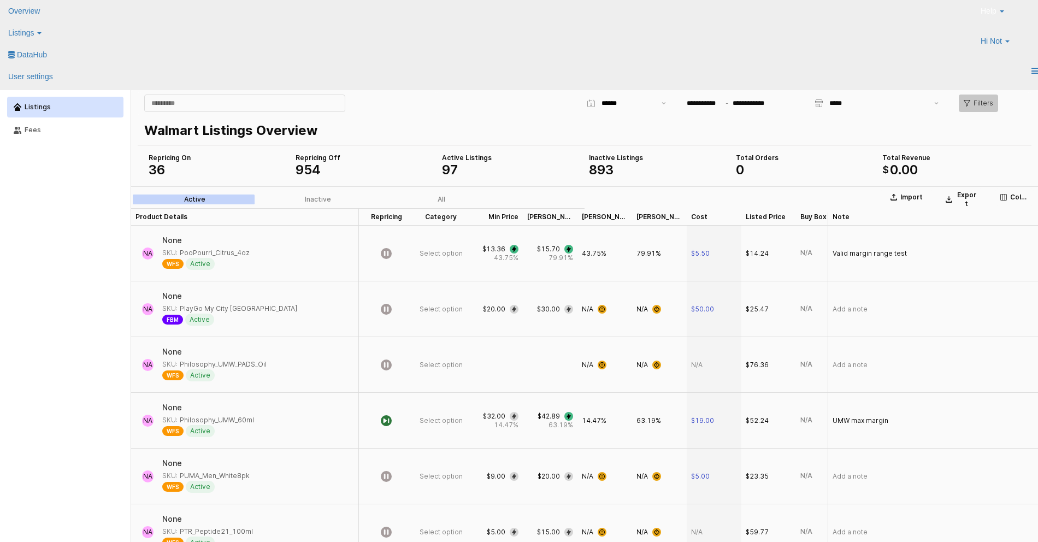
click at [974, 107] on p "Filters" at bounding box center [984, 103] width 20 height 9
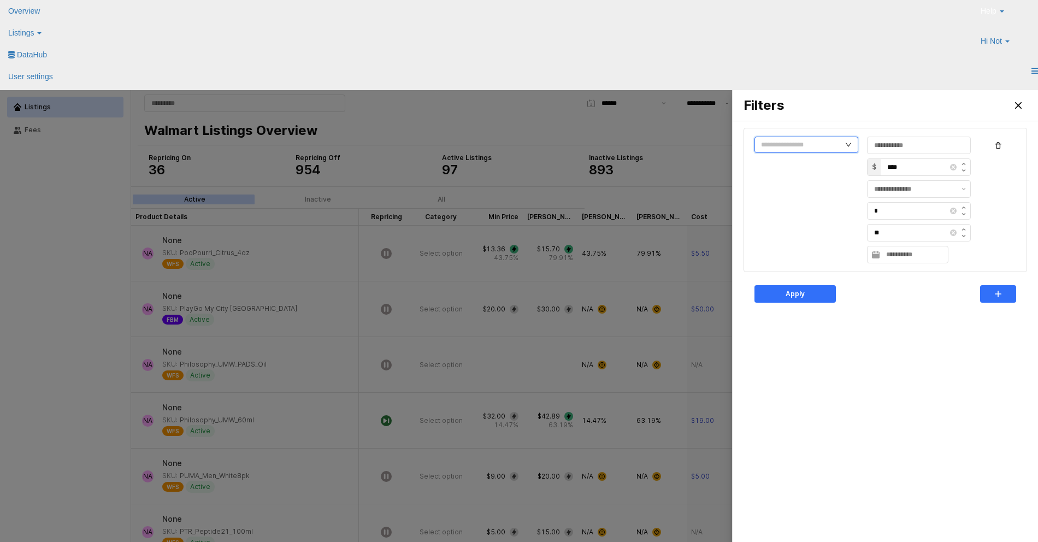
click at [807, 148] on input "text" at bounding box center [807, 145] width 104 height 16
click at [697, 120] on div at bounding box center [519, 333] width 1038 height 486
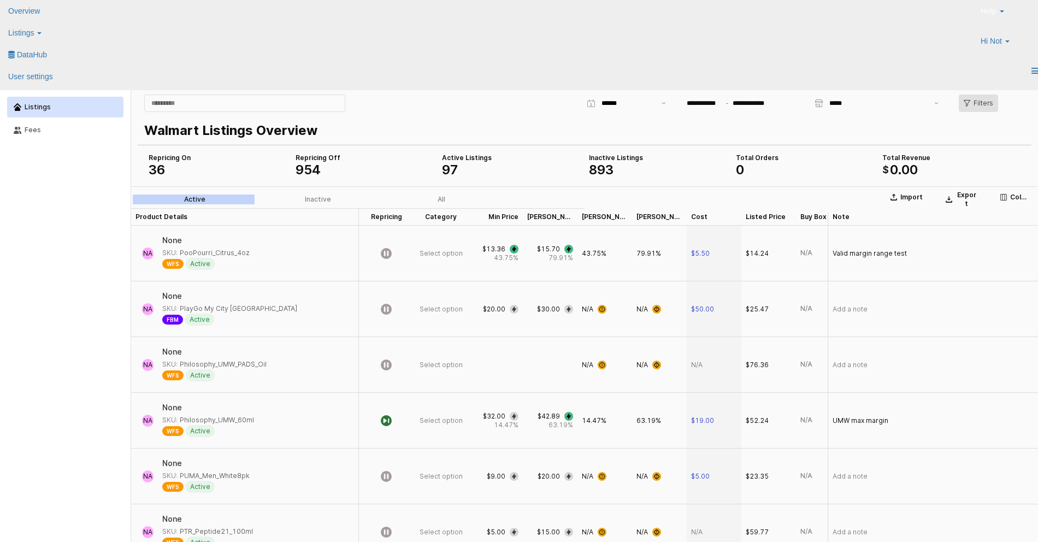
click at [976, 102] on p "Filters" at bounding box center [984, 103] width 20 height 9
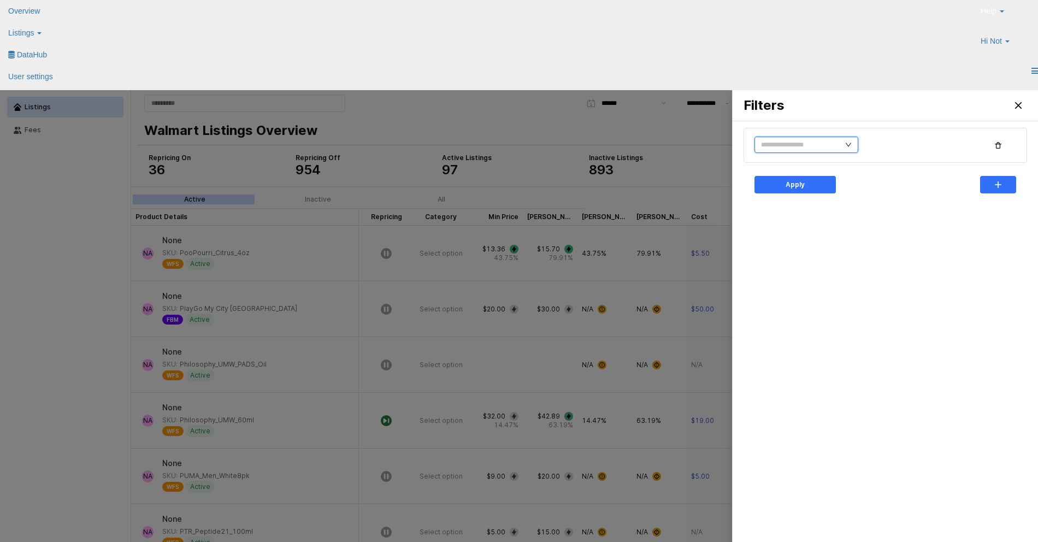
click at [798, 145] on input "text" at bounding box center [807, 145] width 104 height 16
click at [792, 243] on li "category_name" at bounding box center [791, 242] width 73 height 17
click at [921, 140] on input "text" at bounding box center [914, 145] width 81 height 11
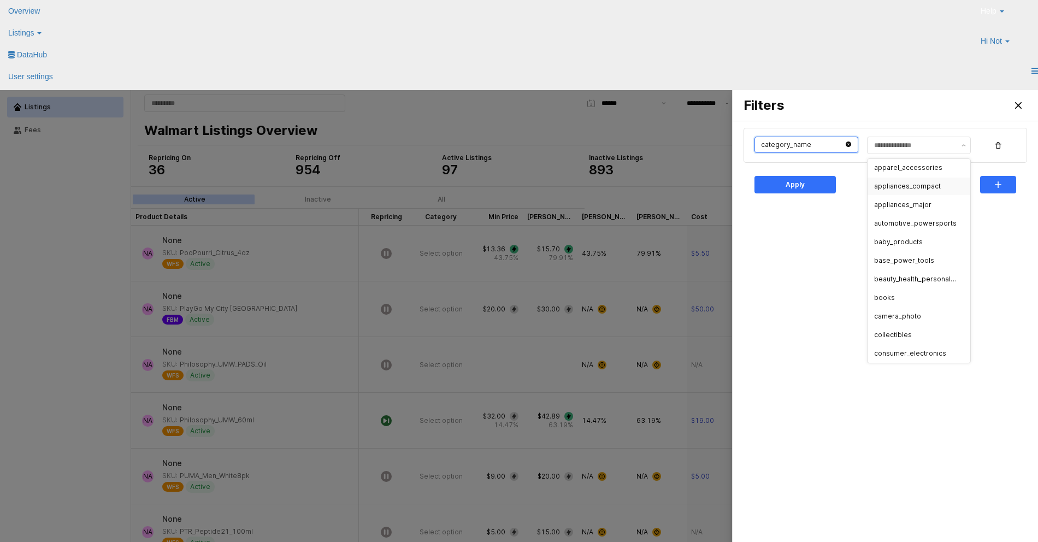
click at [805, 144] on input "text" at bounding box center [807, 145] width 104 height 16
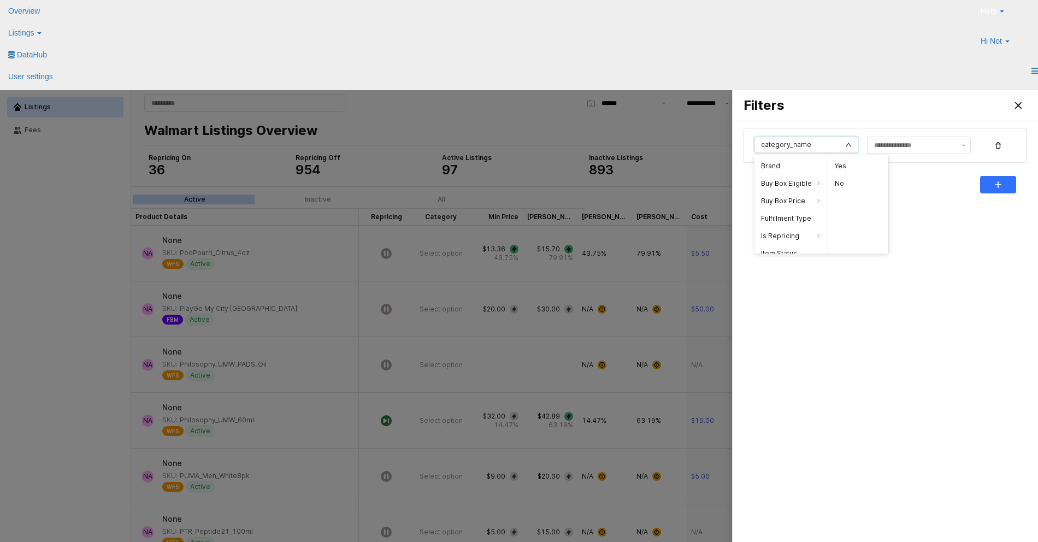
scroll to position [133, 0]
click at [799, 141] on input "text" at bounding box center [807, 145] width 104 height 16
drag, startPoint x: 813, startPoint y: 143, endPoint x: 769, endPoint y: 146, distance: 43.9
click at [769, 146] on input "text" at bounding box center [807, 145] width 104 height 16
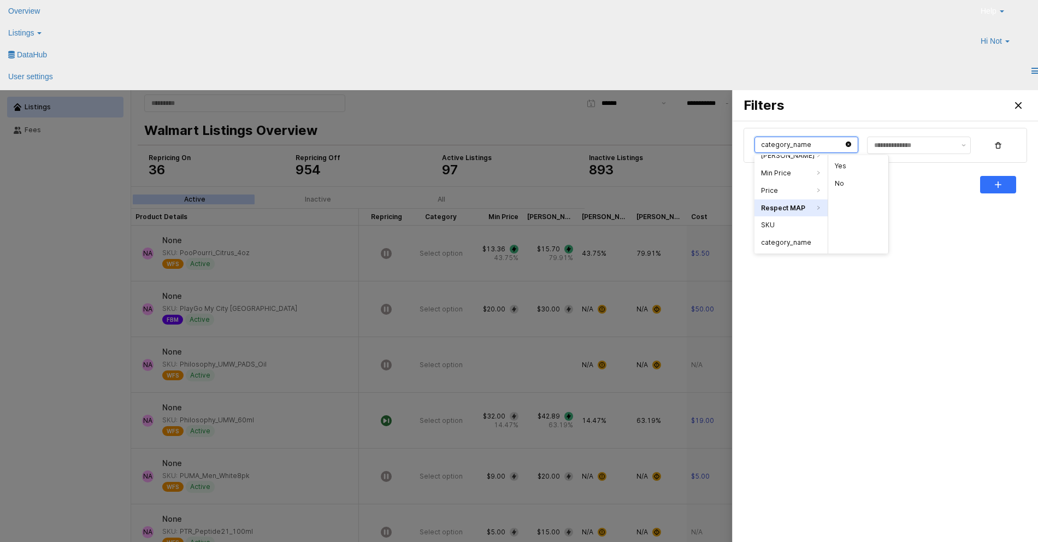
click at [769, 146] on input "text" at bounding box center [807, 145] width 104 height 16
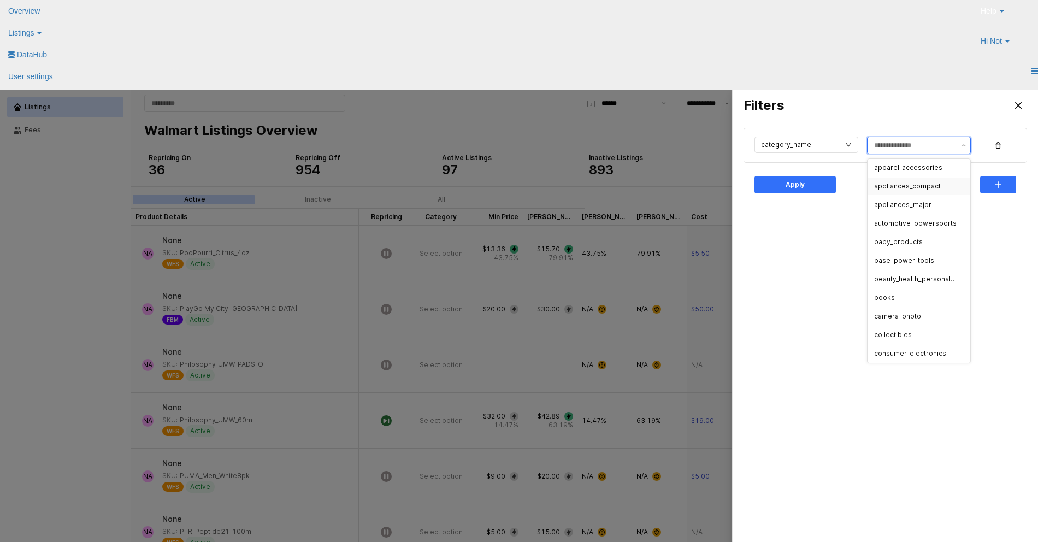
click at [919, 148] on input "text" at bounding box center [914, 145] width 81 height 11
click at [904, 168] on div "apparel_accessories" at bounding box center [915, 167] width 83 height 9
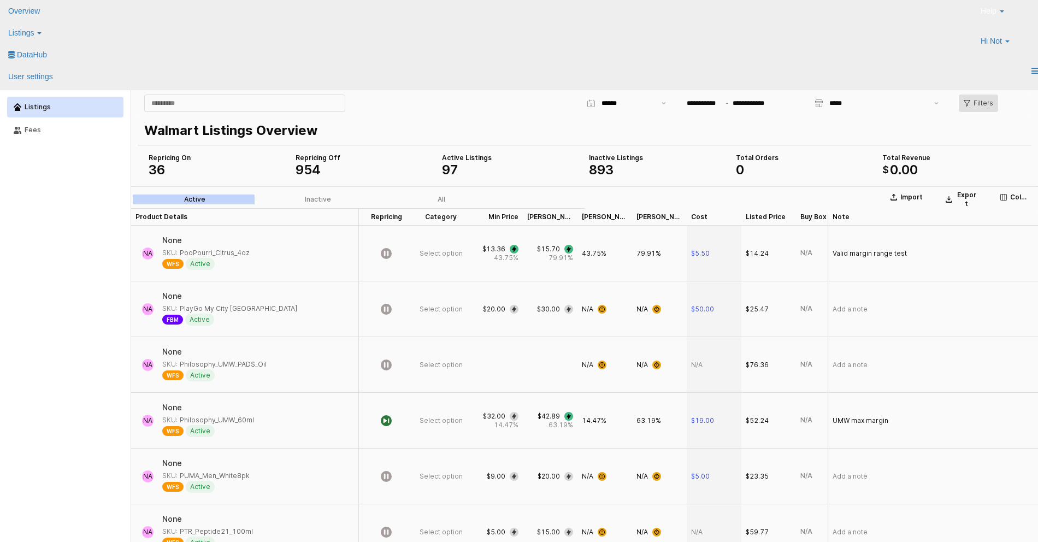
click at [980, 109] on div "Filters" at bounding box center [979, 103] width 30 height 16
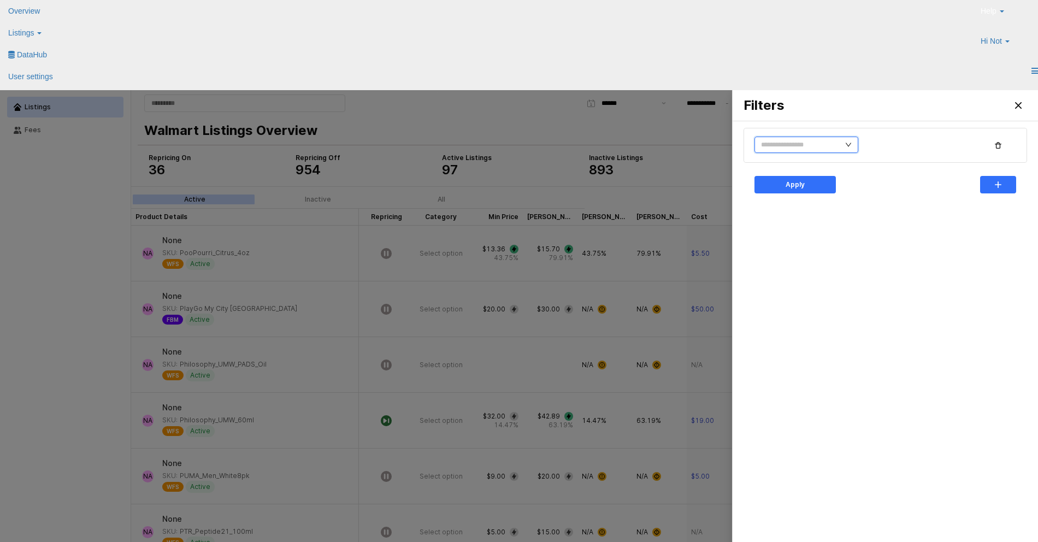
click at [846, 149] on input "text" at bounding box center [807, 145] width 104 height 16
click at [784, 185] on li "Category" at bounding box center [791, 184] width 73 height 17
click at [896, 148] on input "text" at bounding box center [914, 145] width 81 height 11
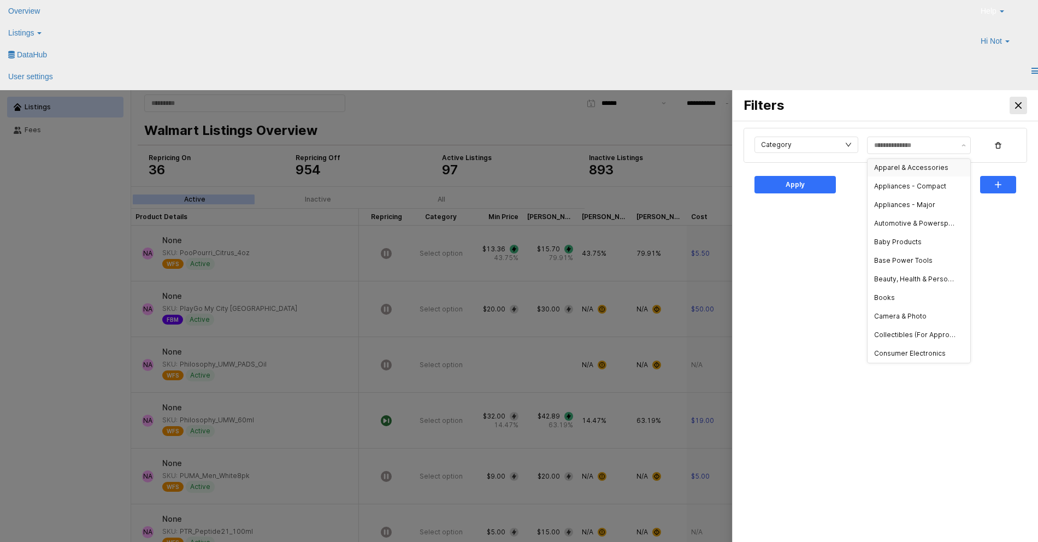
click at [1013, 104] on div "Close" at bounding box center [1018, 105] width 16 height 16
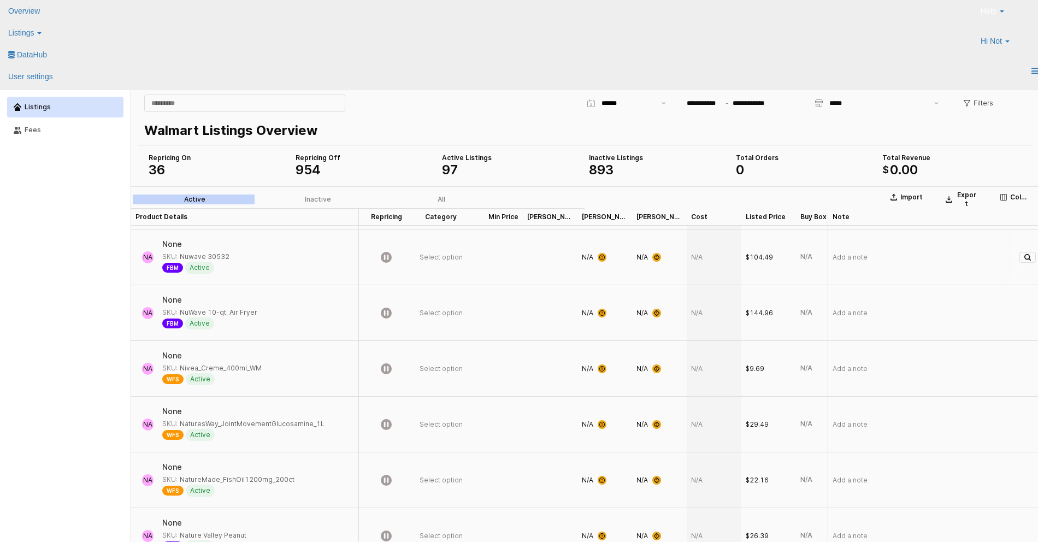
scroll to position [0, 0]
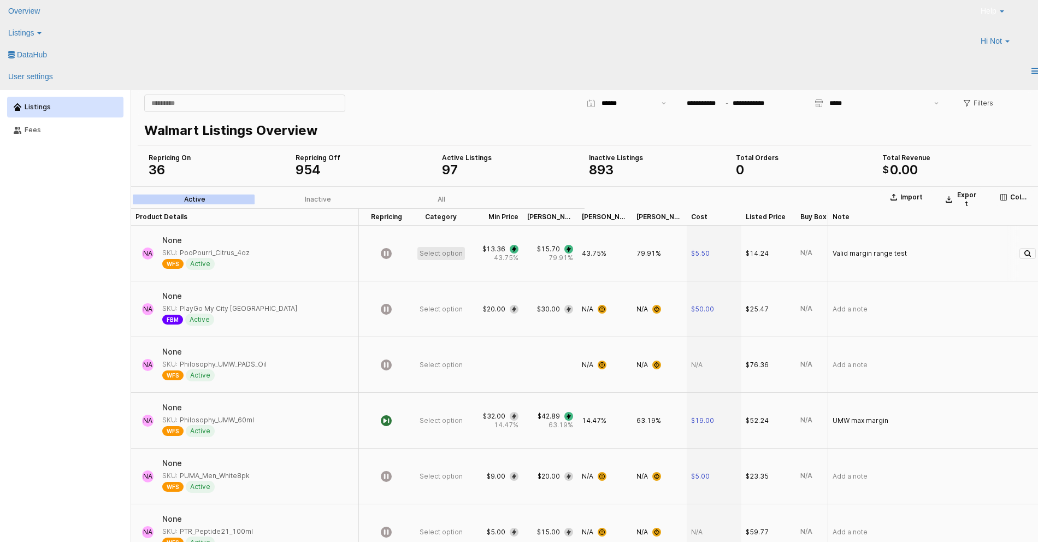
click at [440, 258] on div "Select option" at bounding box center [441, 253] width 43 height 9
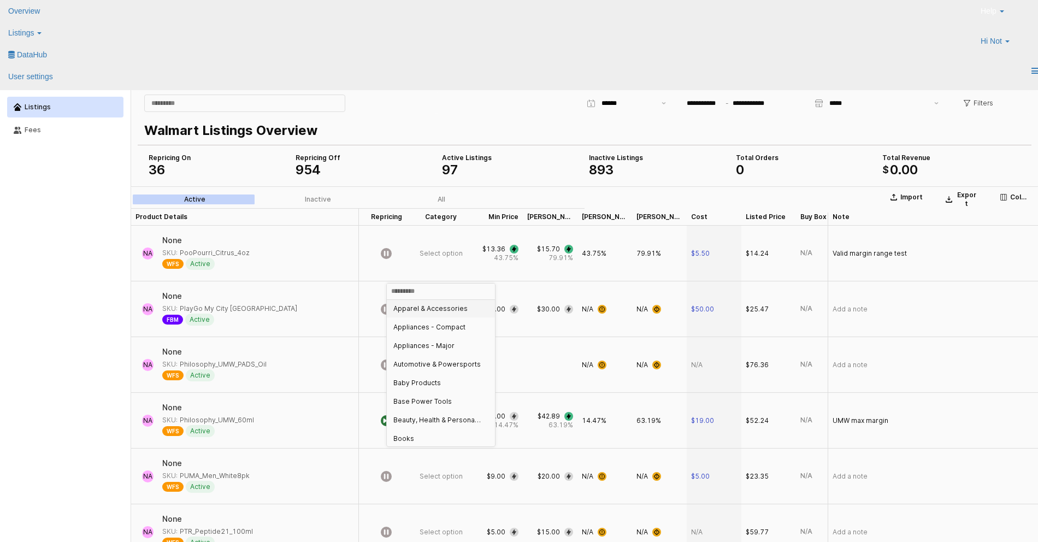
click at [425, 307] on div "Apparel & Accessories" at bounding box center [437, 308] width 89 height 9
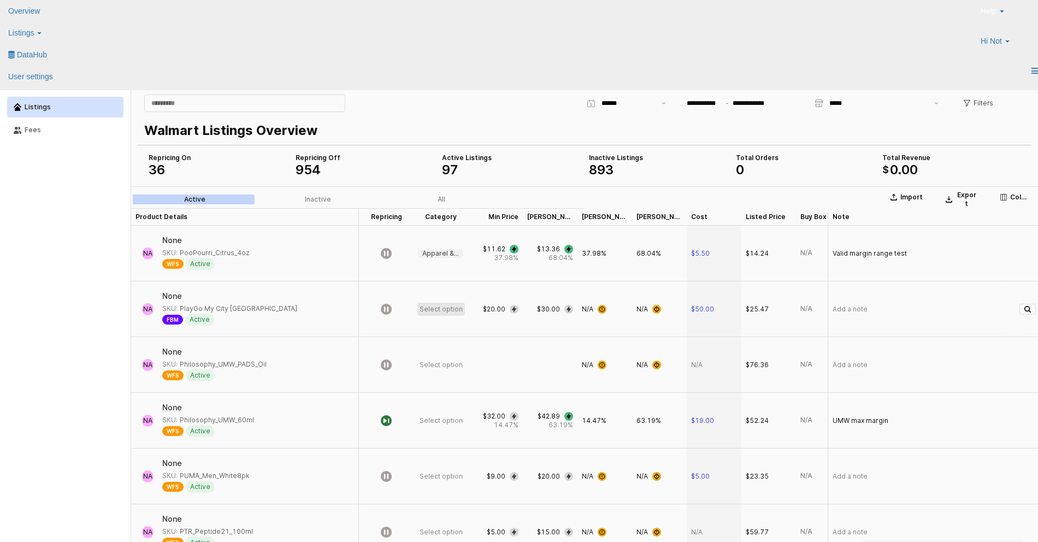
click at [443, 308] on span "Select option" at bounding box center [441, 309] width 43 height 9
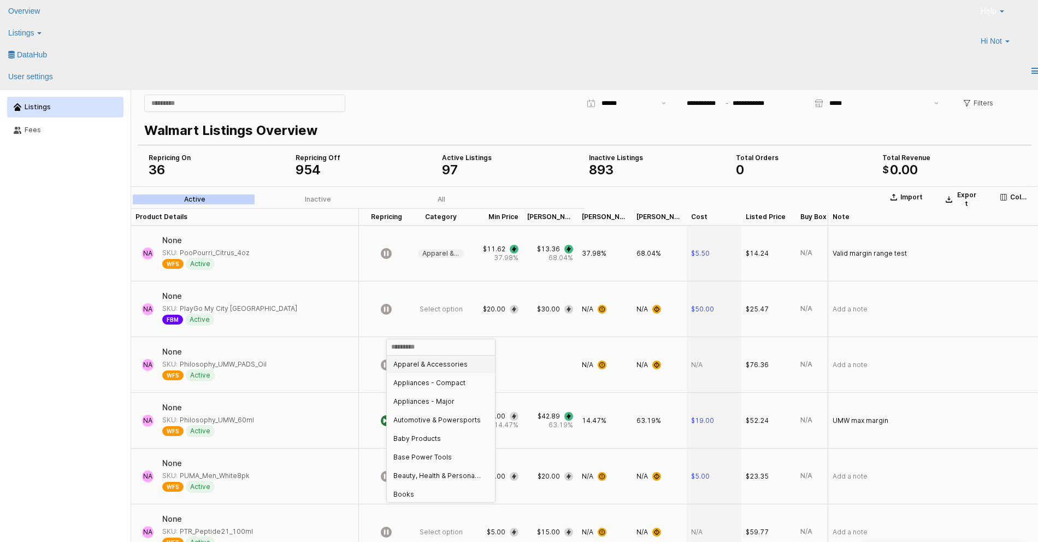
click at [432, 363] on div "Apparel & Accessories" at bounding box center [437, 364] width 89 height 9
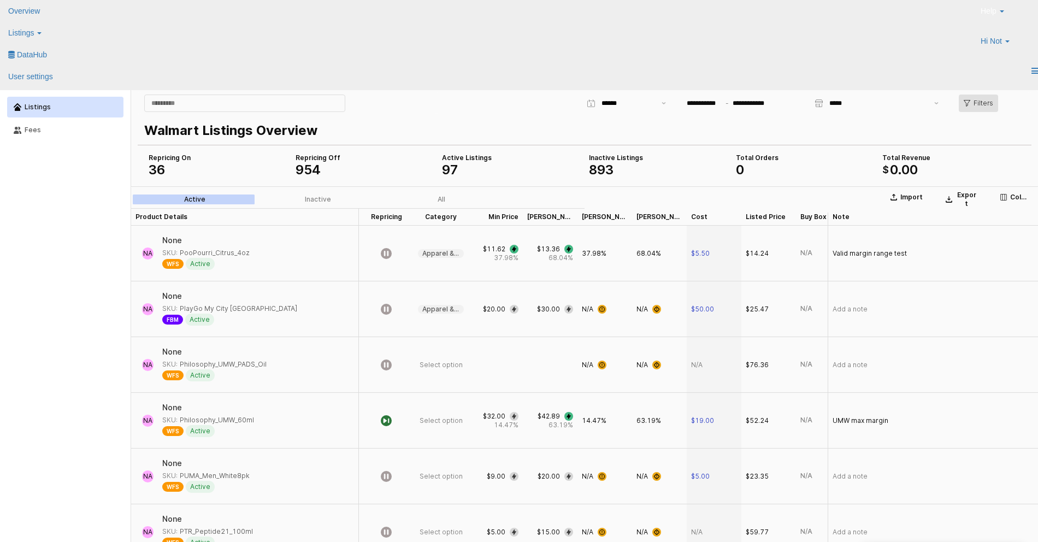
click at [974, 104] on p "Filters" at bounding box center [984, 103] width 20 height 9
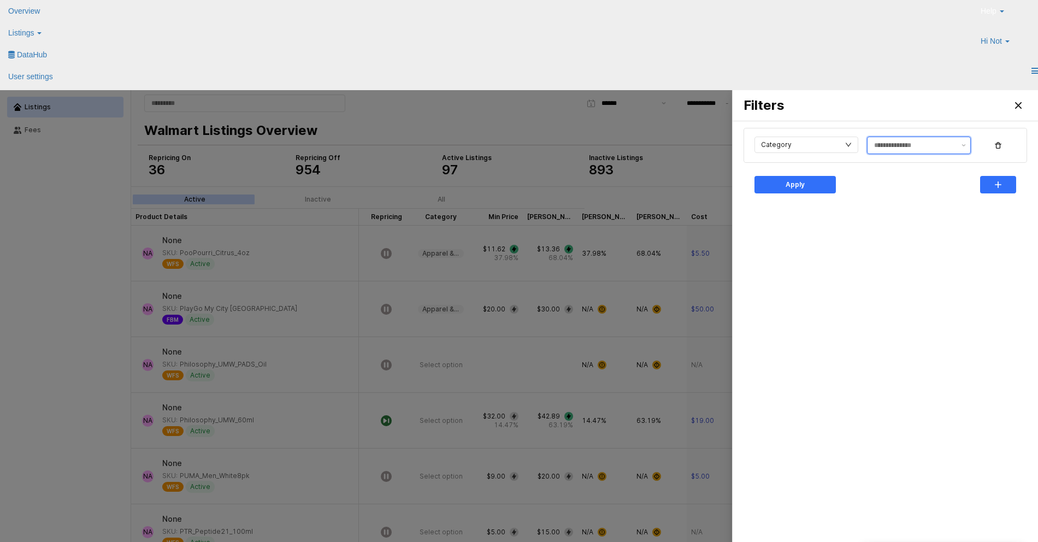
click at [886, 141] on input "text" at bounding box center [914, 145] width 81 height 11
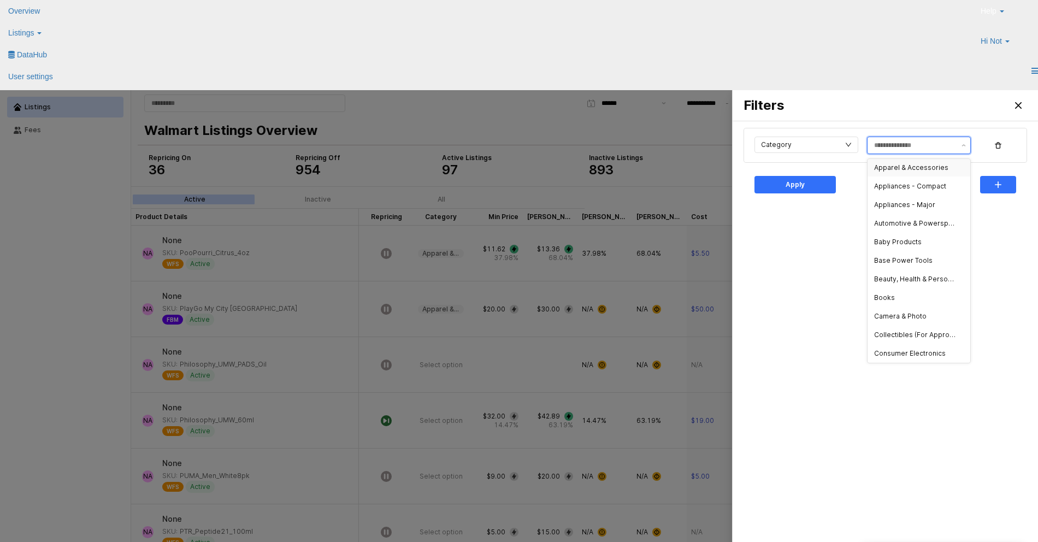
click at [898, 166] on div "Apparel & Accessories" at bounding box center [915, 167] width 83 height 9
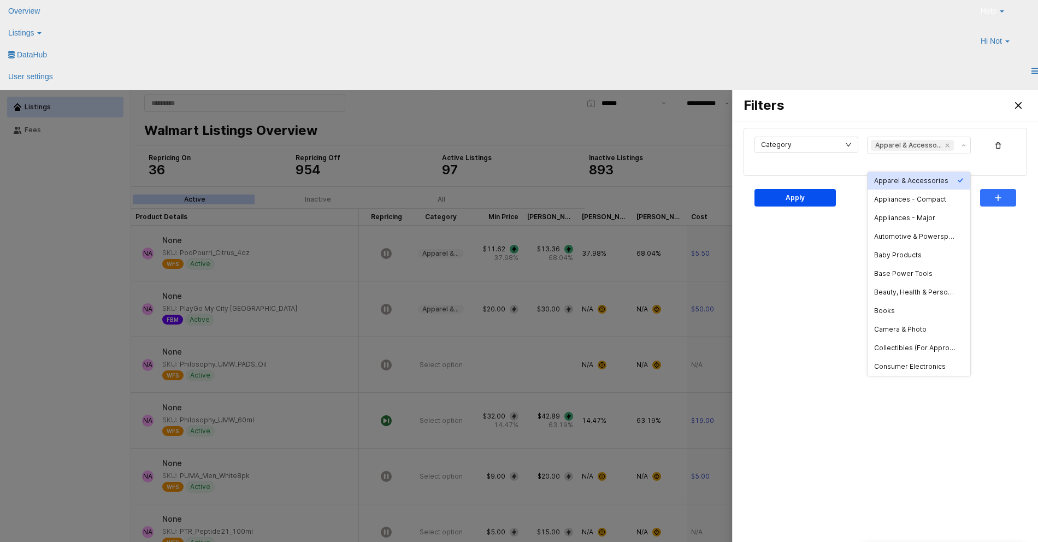
click at [803, 196] on p "Apply" at bounding box center [795, 197] width 19 height 9
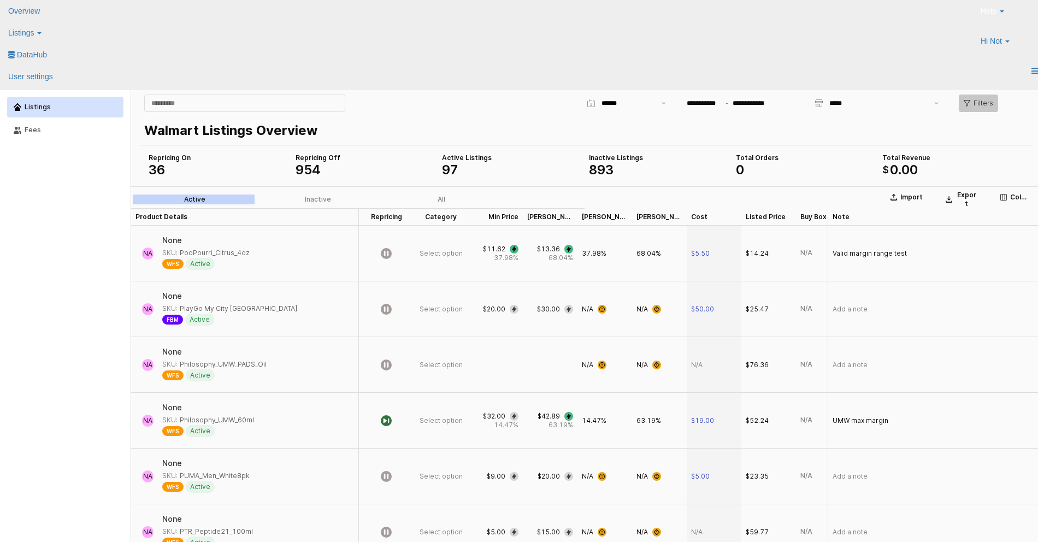
click at [973, 102] on div "Filters" at bounding box center [979, 103] width 30 height 16
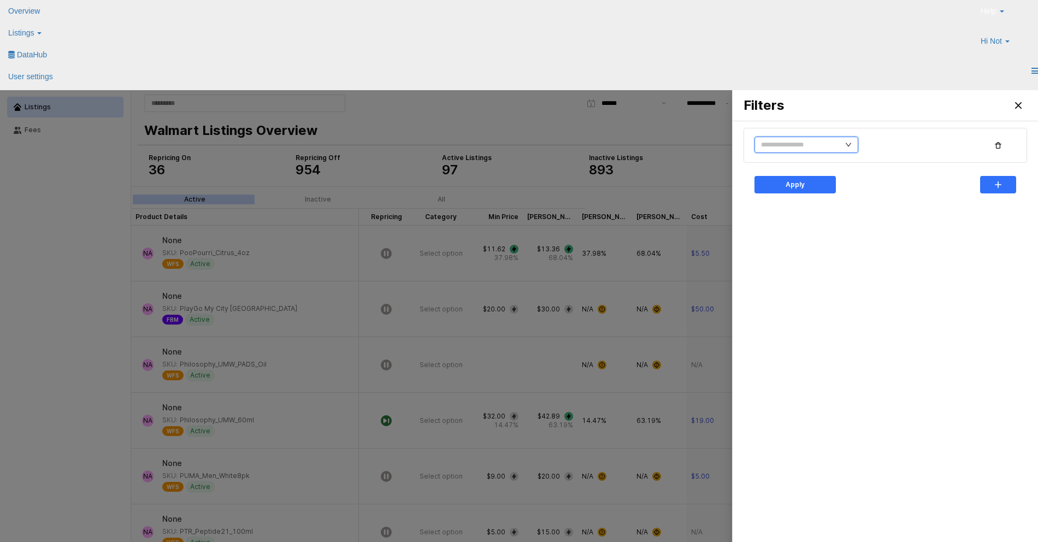
click at [797, 146] on input "text" at bounding box center [807, 145] width 104 height 16
click at [834, 297] on div "Apply" at bounding box center [885, 349] width 292 height 446
click at [1016, 104] on icon "Close" at bounding box center [1018, 105] width 7 height 7
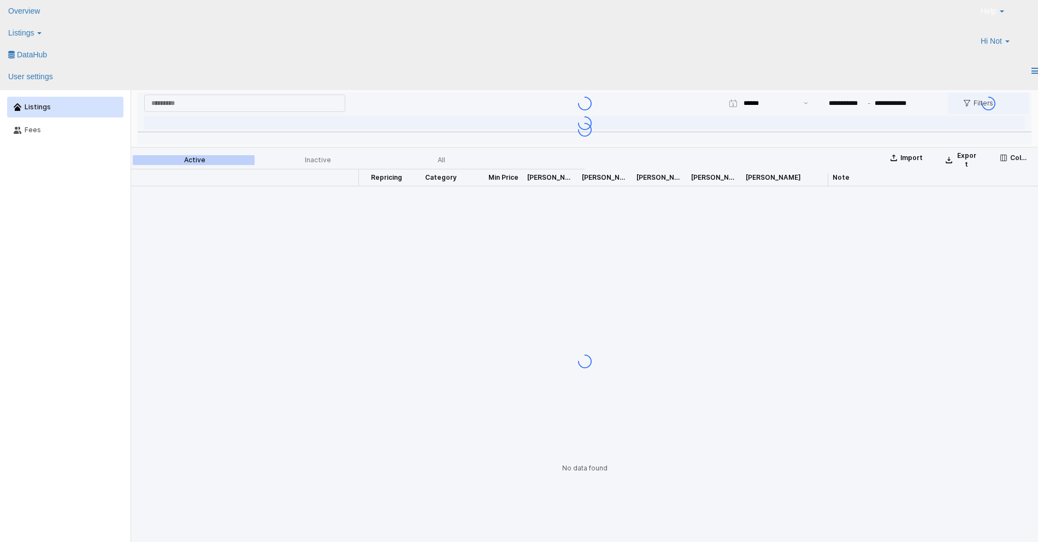
click at [980, 103] on div "App Frame" at bounding box center [585, 103] width 894 height 22
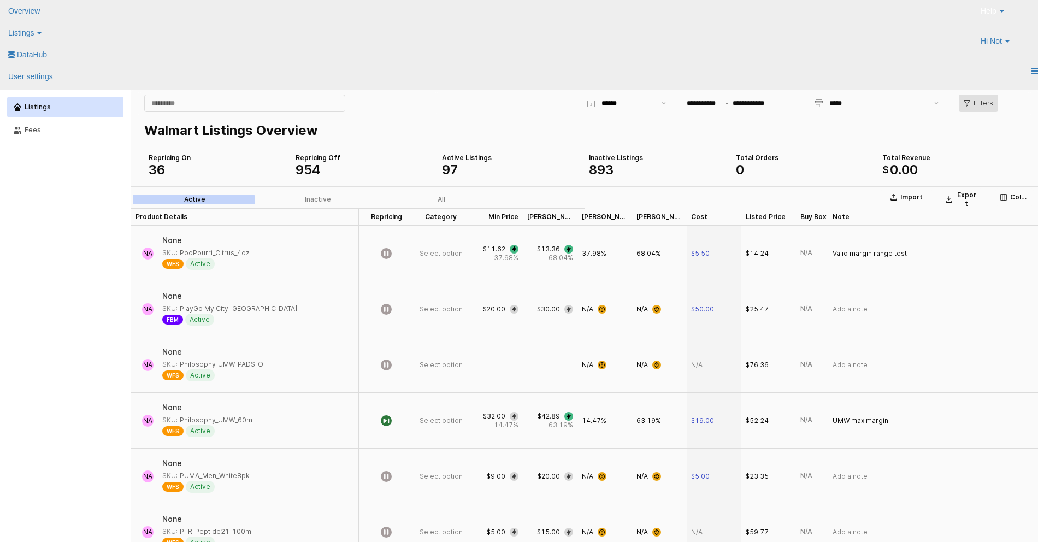
click at [970, 101] on polygon "App Frame" at bounding box center [967, 103] width 6 height 6
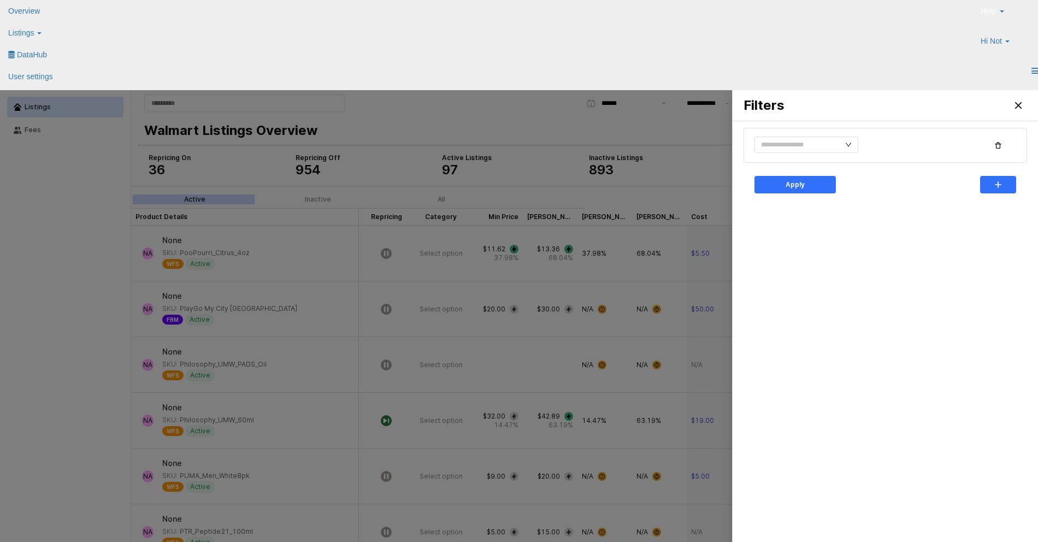
click at [805, 154] on div at bounding box center [807, 145] width 104 height 17
click at [805, 147] on input "text" at bounding box center [807, 145] width 104 height 16
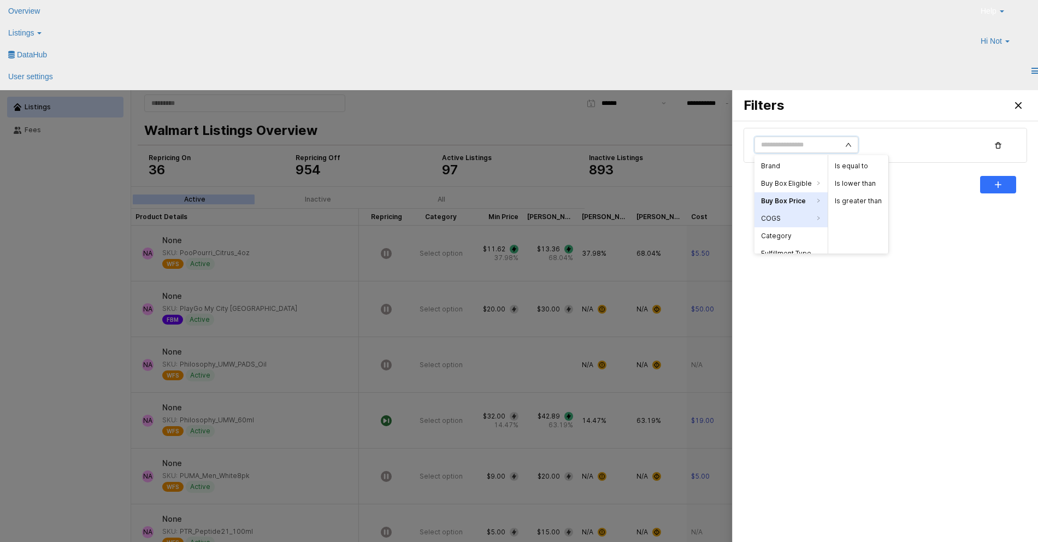
click at [781, 217] on li "COGS" at bounding box center [791, 218] width 73 height 17
click at [843, 195] on li "Is greater than" at bounding box center [858, 200] width 60 height 17
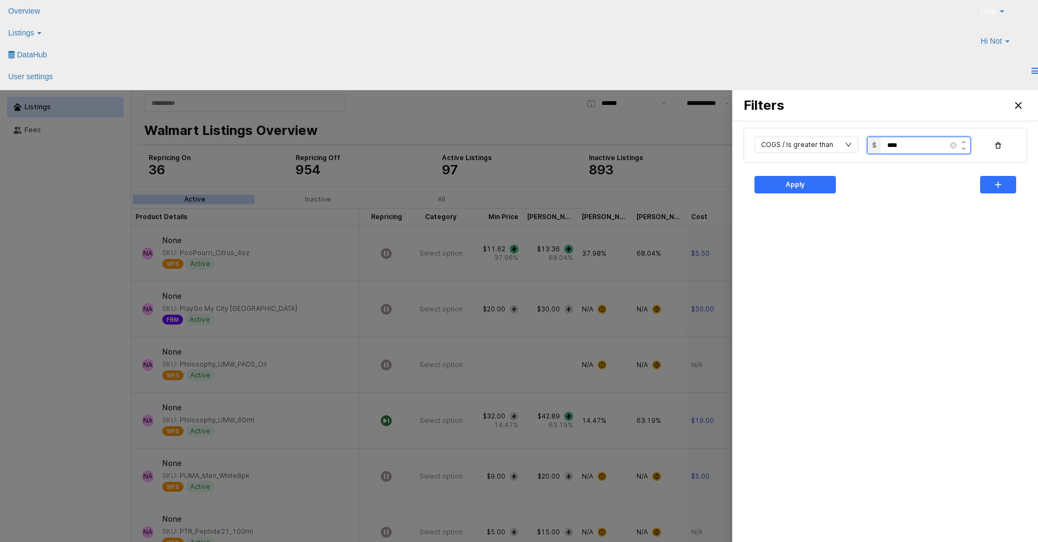
drag, startPoint x: 914, startPoint y: 144, endPoint x: 875, endPoint y: 143, distance: 38.3
click at [875, 143] on div "$ ****" at bounding box center [919, 145] width 104 height 17
type input "*****"
click at [820, 181] on div "Apply" at bounding box center [796, 184] width 72 height 16
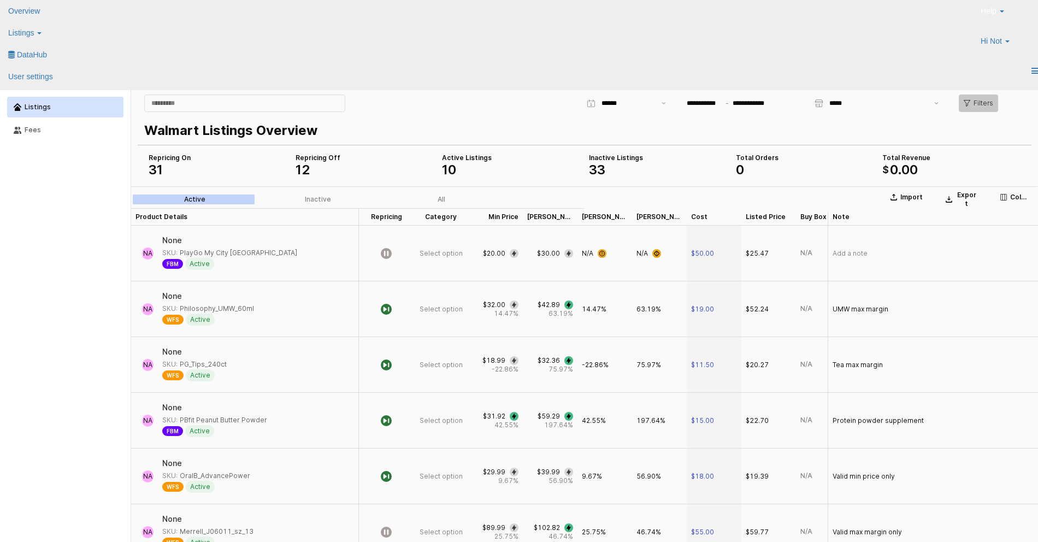
click at [985, 104] on p "Filters" at bounding box center [984, 103] width 20 height 9
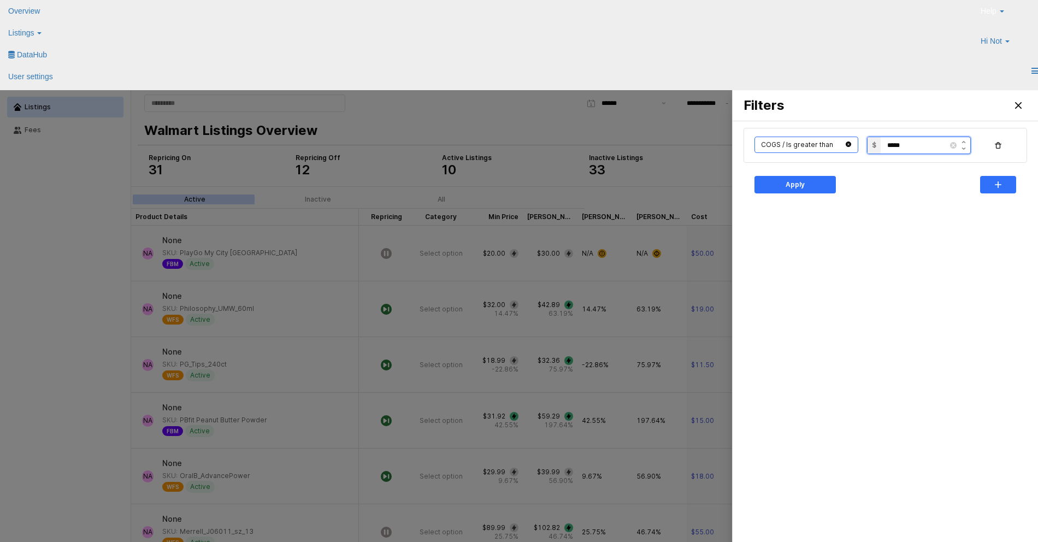
drag, startPoint x: 918, startPoint y: 144, endPoint x: 833, endPoint y: 141, distance: 85.3
click at [833, 141] on div "COGS / Is greater than $ *****" at bounding box center [885, 145] width 270 height 22
type input "*****"
click at [814, 183] on div "Apply" at bounding box center [796, 184] width 72 height 16
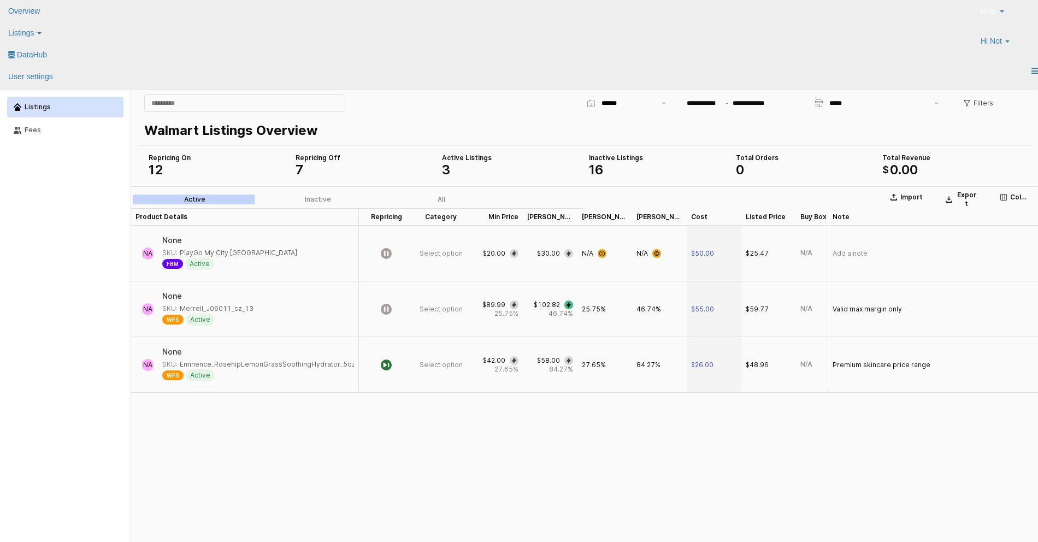
click at [998, 103] on div "Filters" at bounding box center [978, 103] width 52 height 17
click at [985, 106] on p "Filters" at bounding box center [984, 103] width 20 height 9
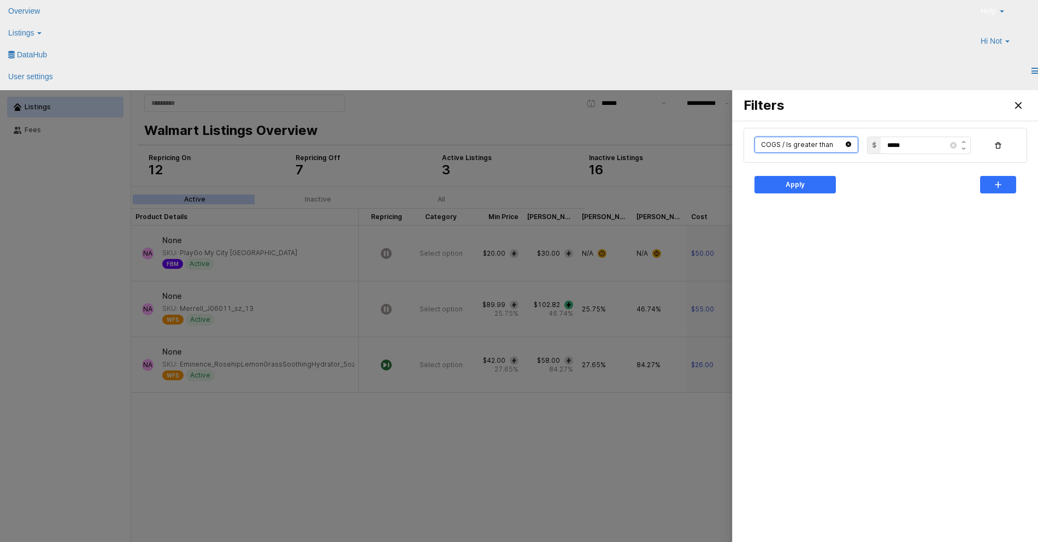
click at [829, 145] on input "text" at bounding box center [807, 145] width 104 height 16
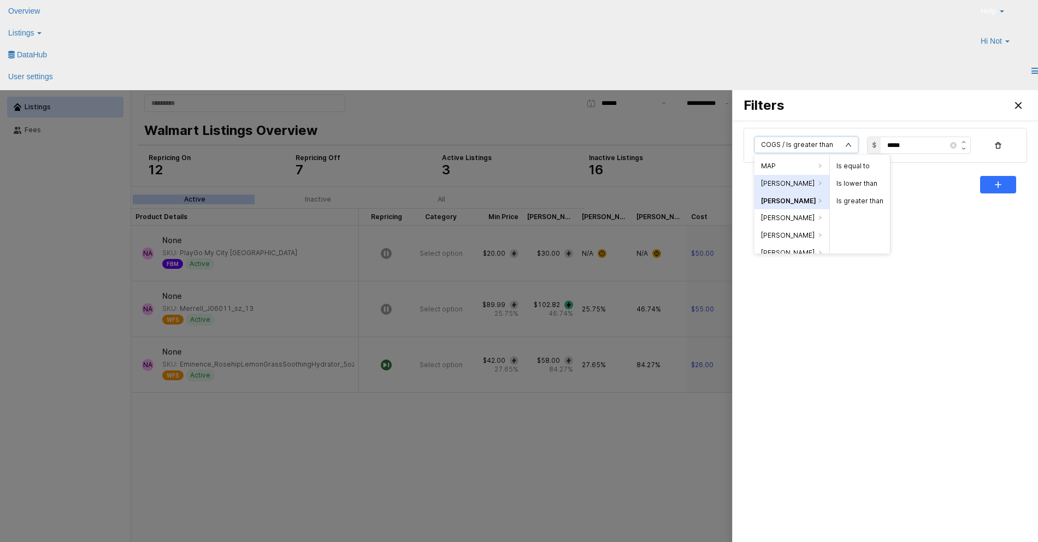
scroll to position [139, 0]
click at [786, 183] on li "[PERSON_NAME]" at bounding box center [792, 183] width 75 height 17
click at [797, 204] on li "[PERSON_NAME]" at bounding box center [792, 201] width 75 height 17
click at [844, 204] on li "Is greater than" at bounding box center [860, 200] width 60 height 17
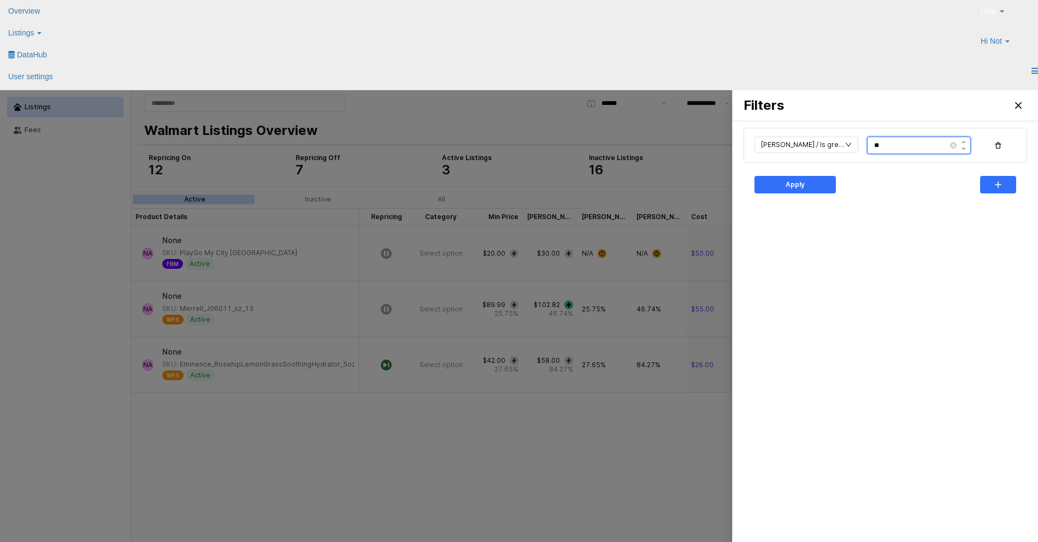
drag, startPoint x: 899, startPoint y: 149, endPoint x: 879, endPoint y: 146, distance: 20.4
click at [893, 149] on input "**" at bounding box center [909, 145] width 83 height 16
drag, startPoint x: 879, startPoint y: 146, endPoint x: 845, endPoint y: 142, distance: 33.6
click at [845, 142] on div "[PERSON_NAME] / Is greater than **" at bounding box center [885, 145] width 270 height 22
type input "***"
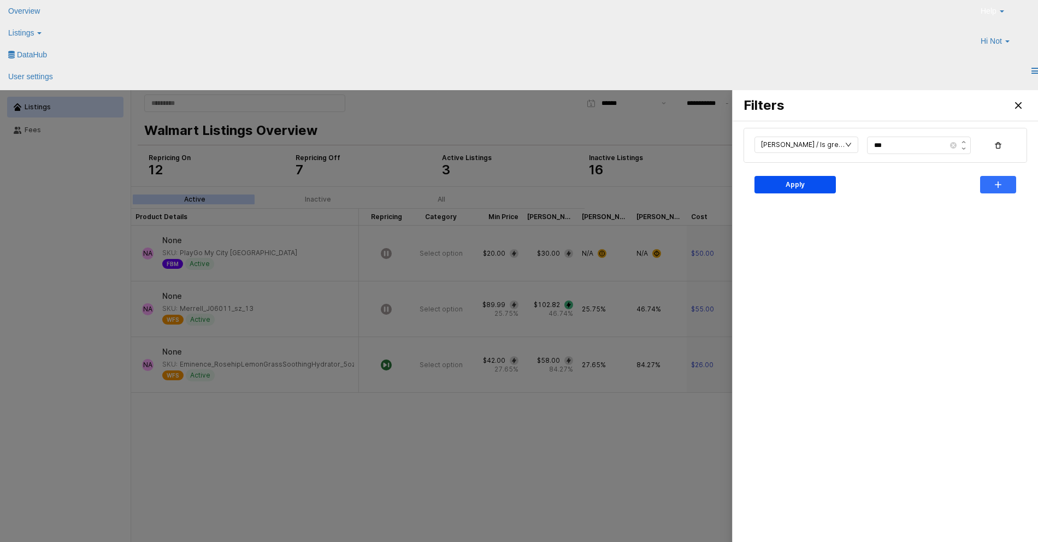
click at [815, 187] on div "Apply" at bounding box center [796, 184] width 72 height 16
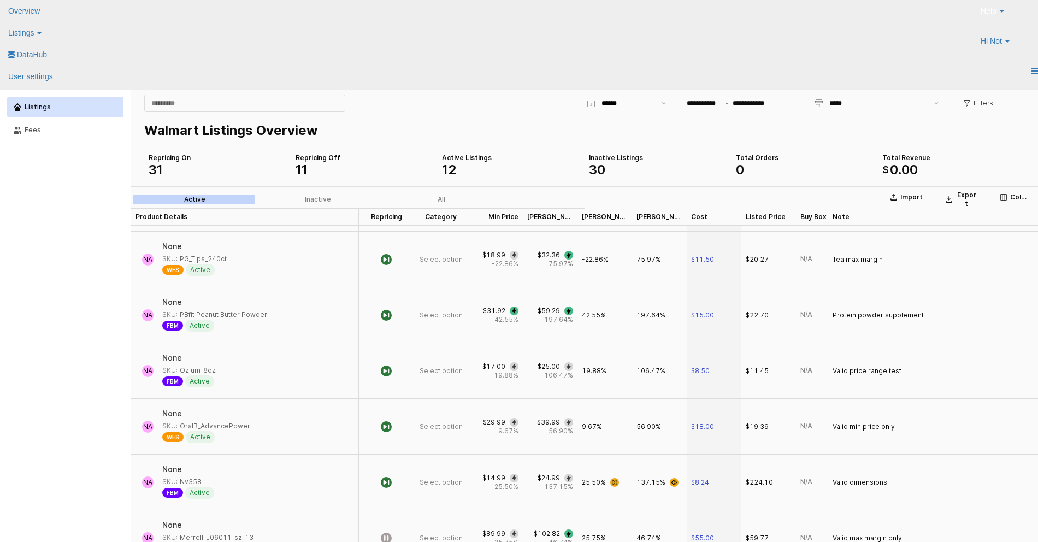
scroll to position [0, 0]
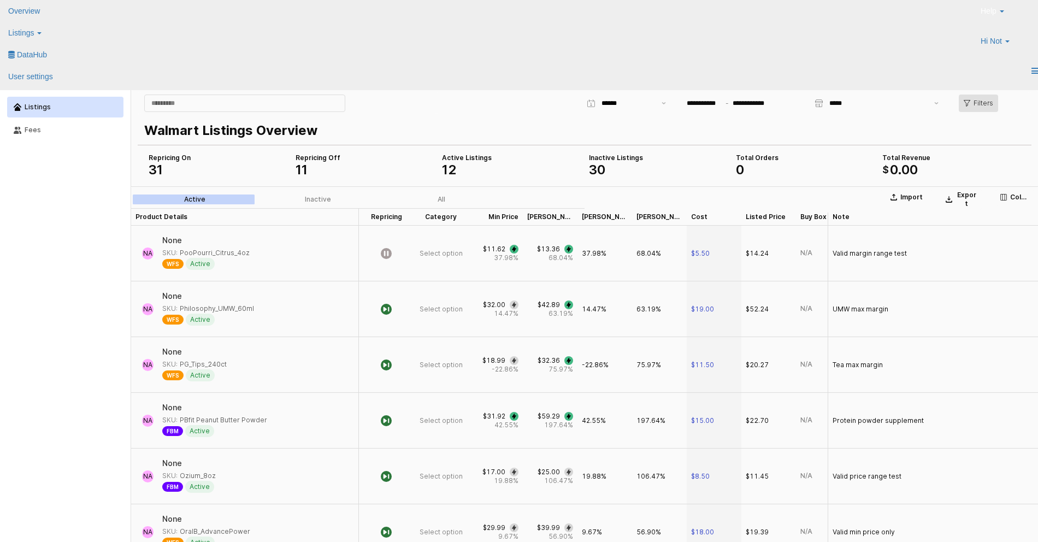
click at [985, 105] on p "Filters" at bounding box center [984, 103] width 20 height 9
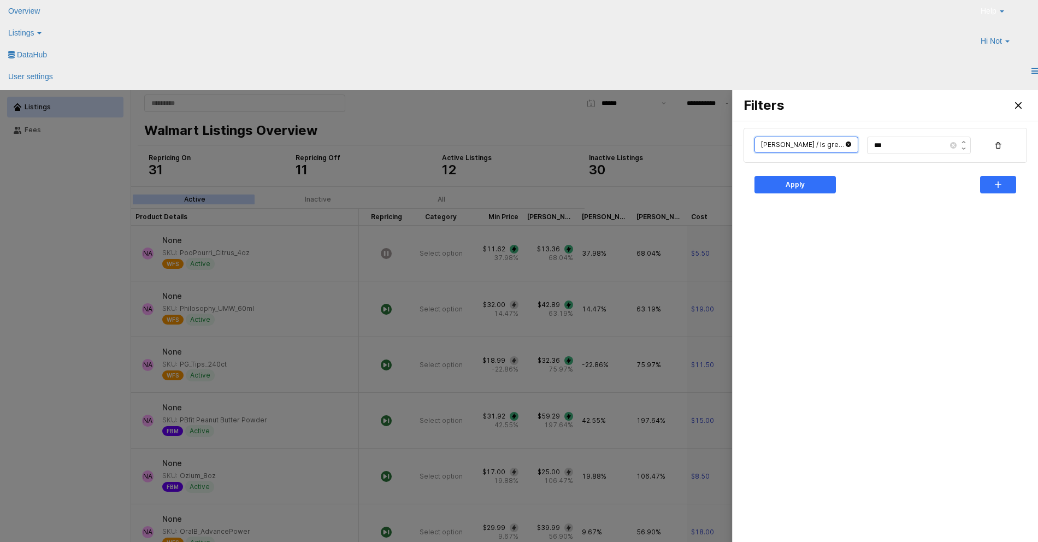
click at [855, 147] on input "text" at bounding box center [807, 145] width 104 height 16
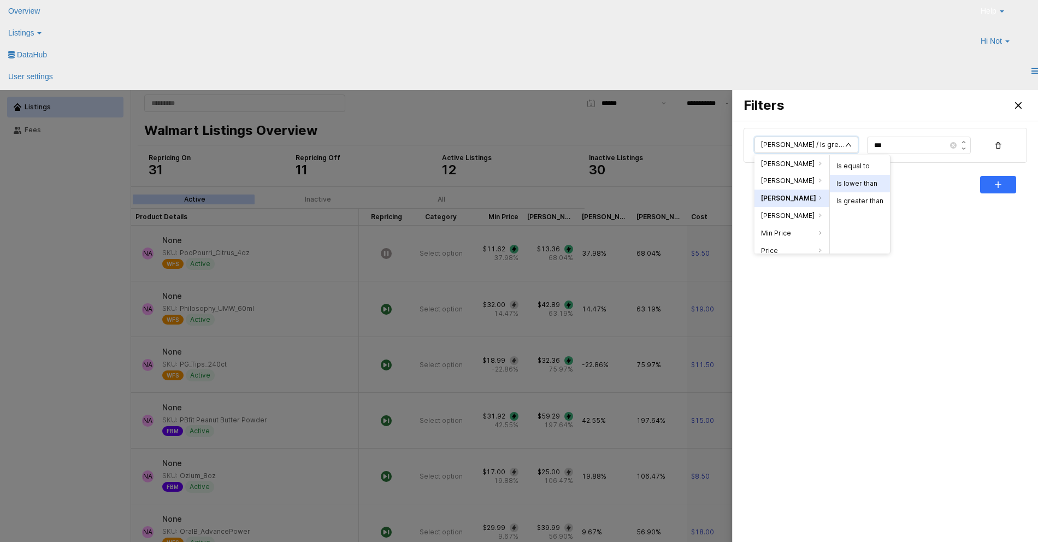
click at [860, 185] on li "Is lower than" at bounding box center [860, 183] width 60 height 17
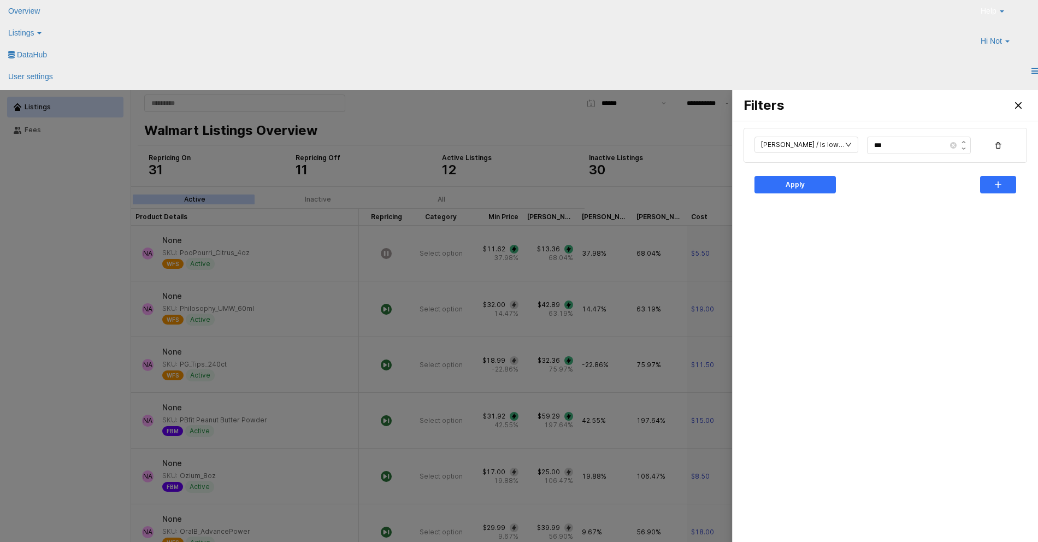
drag, startPoint x: 937, startPoint y: 178, endPoint x: 861, endPoint y: 179, distance: 75.4
click at [937, 178] on div "Apply" at bounding box center [885, 185] width 270 height 22
click at [777, 188] on div "Apply" at bounding box center [796, 184] width 72 height 16
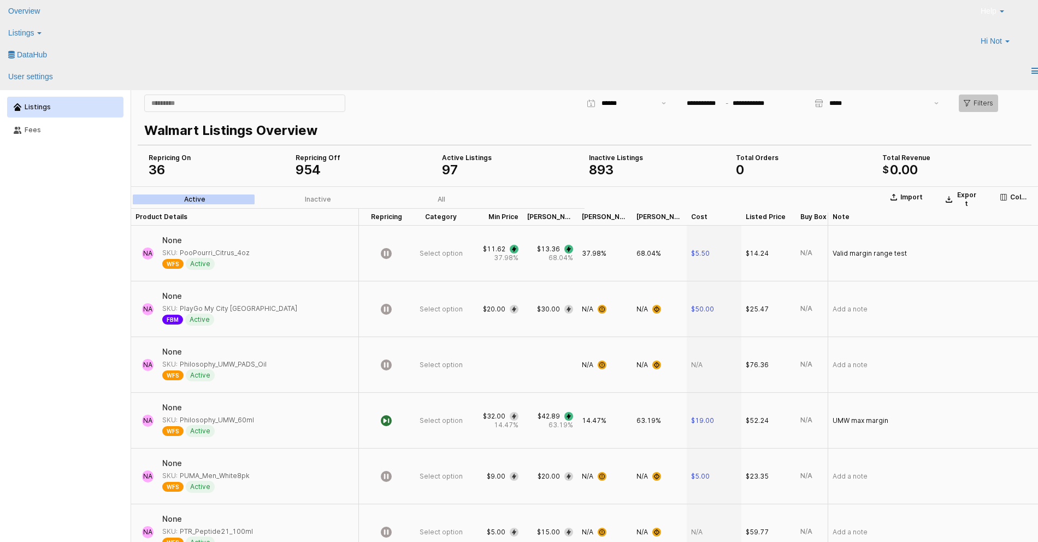
click at [979, 104] on p "Filters" at bounding box center [984, 103] width 20 height 9
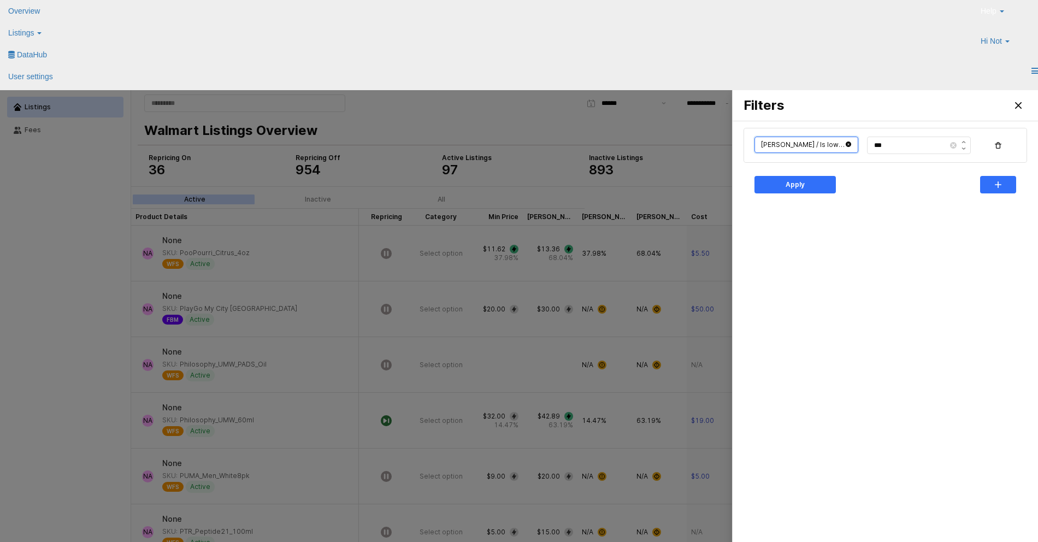
click at [835, 149] on input "text" at bounding box center [807, 145] width 104 height 16
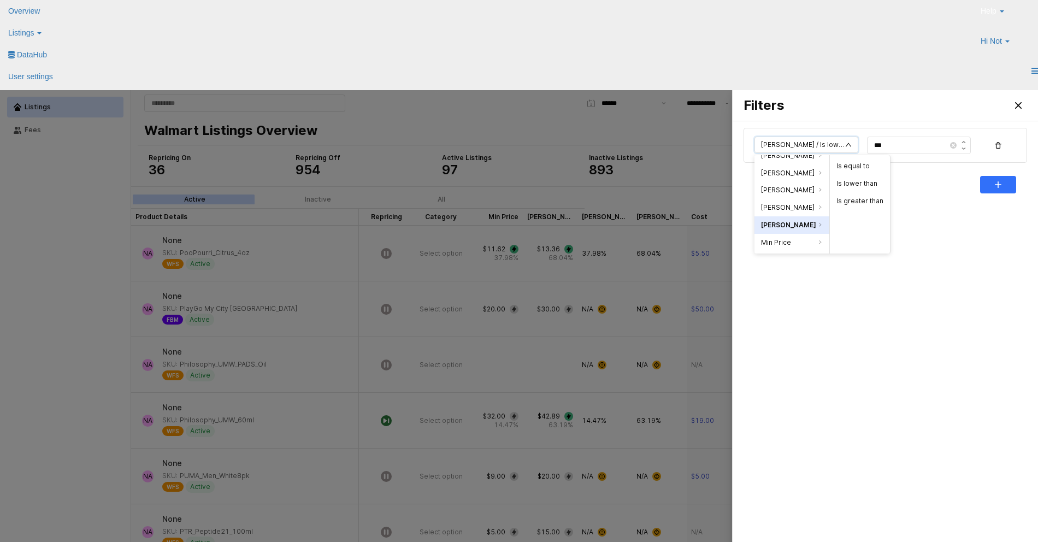
scroll to position [165, 0]
click at [783, 178] on li "[PERSON_NAME]" at bounding box center [792, 175] width 75 height 17
click at [850, 185] on li "Is lower than" at bounding box center [860, 183] width 60 height 17
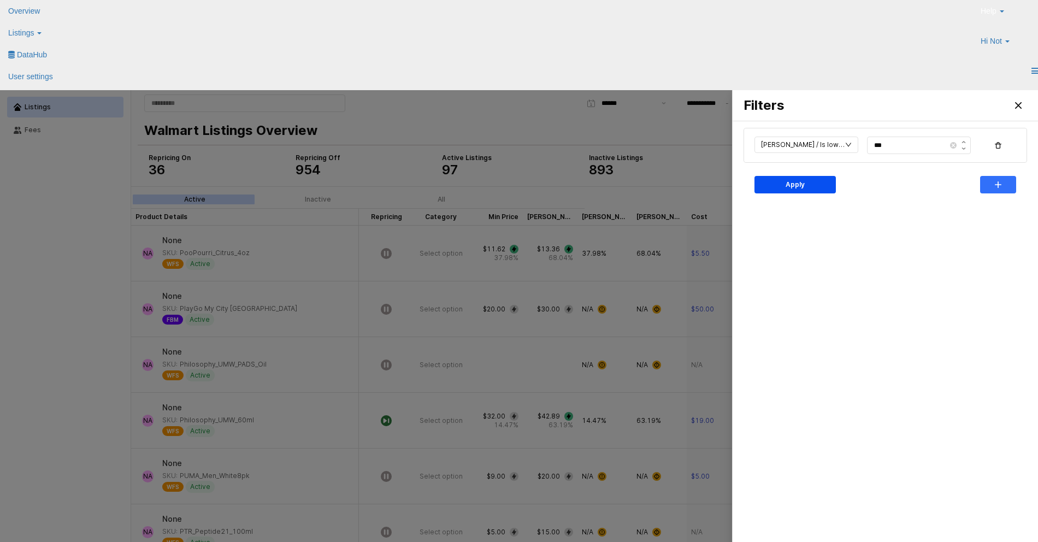
click at [786, 186] on p "Apply" at bounding box center [795, 184] width 19 height 9
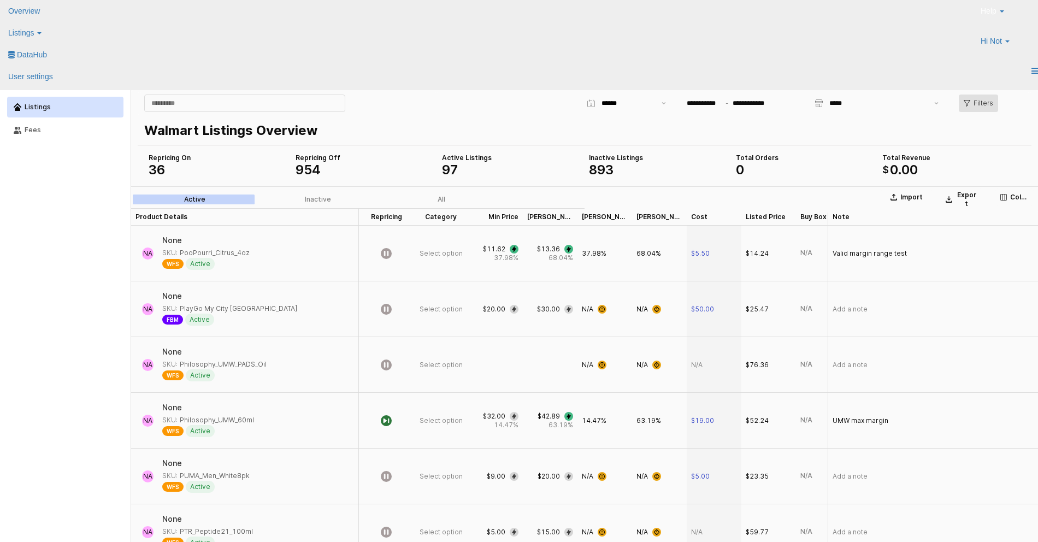
click at [975, 95] on div "Filters" at bounding box center [979, 103] width 30 height 16
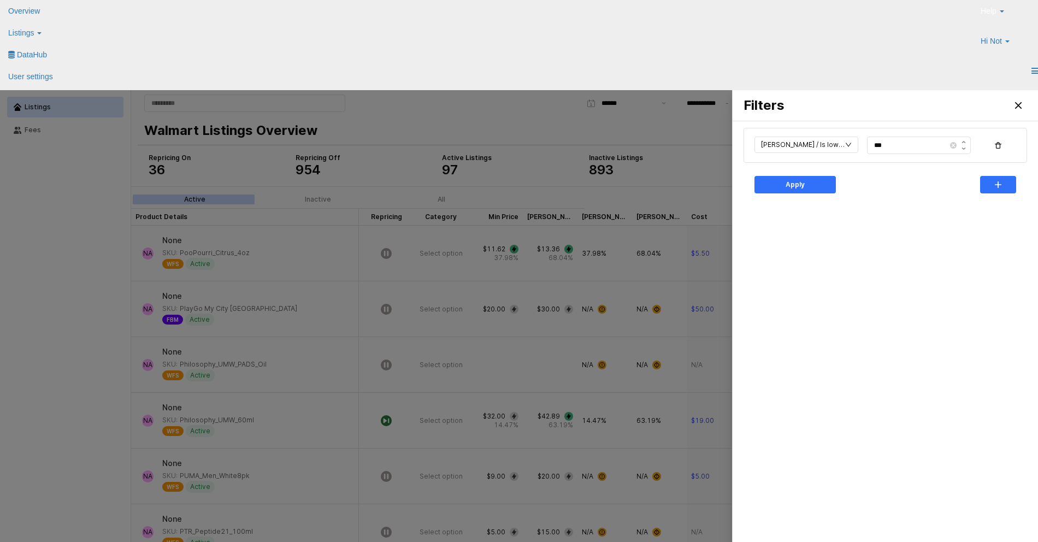
click at [865, 183] on div "Apply" at bounding box center [885, 185] width 270 height 22
click at [798, 191] on div "Apply" at bounding box center [796, 184] width 72 height 16
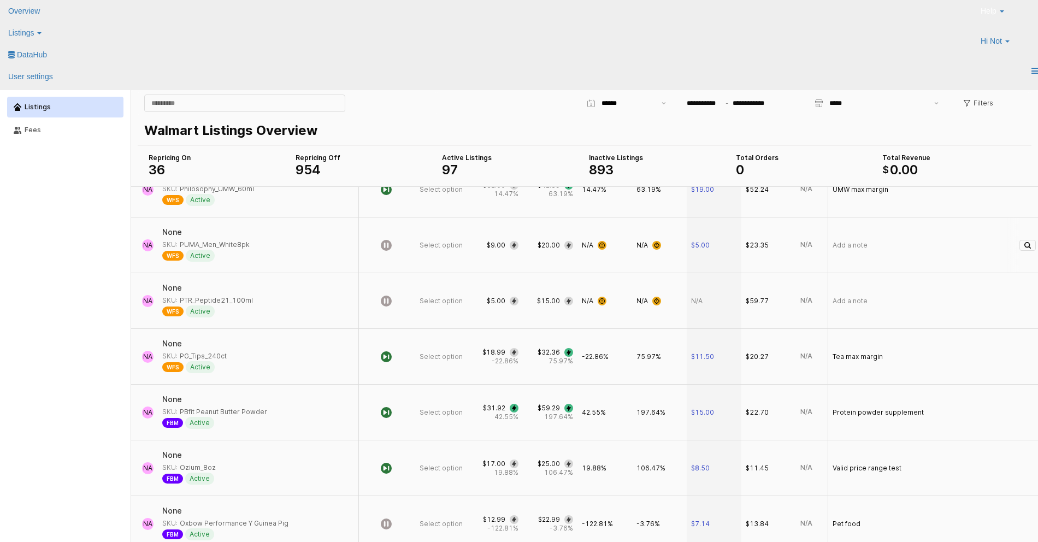
scroll to position [0, 0]
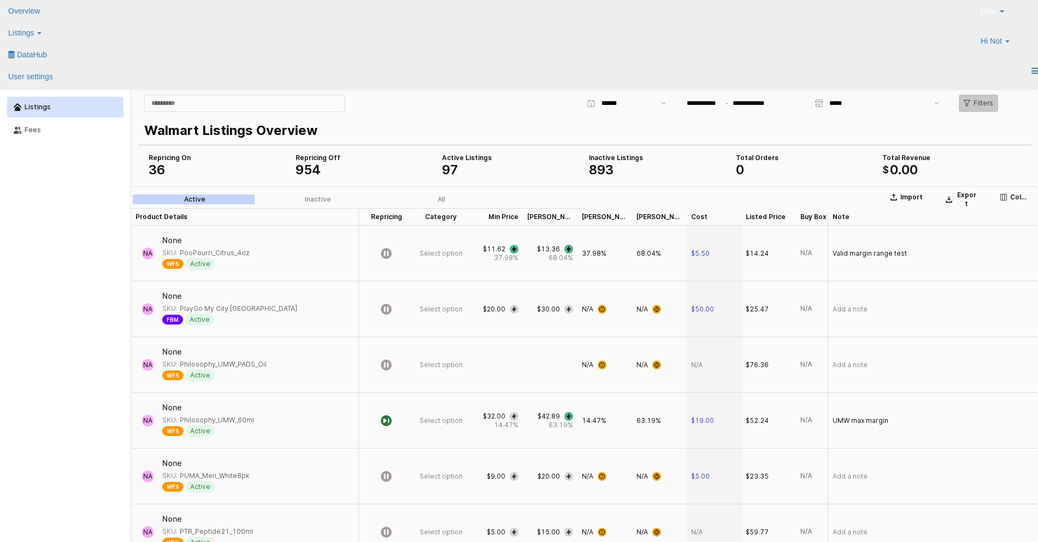
click at [974, 105] on p "Filters" at bounding box center [984, 103] width 20 height 9
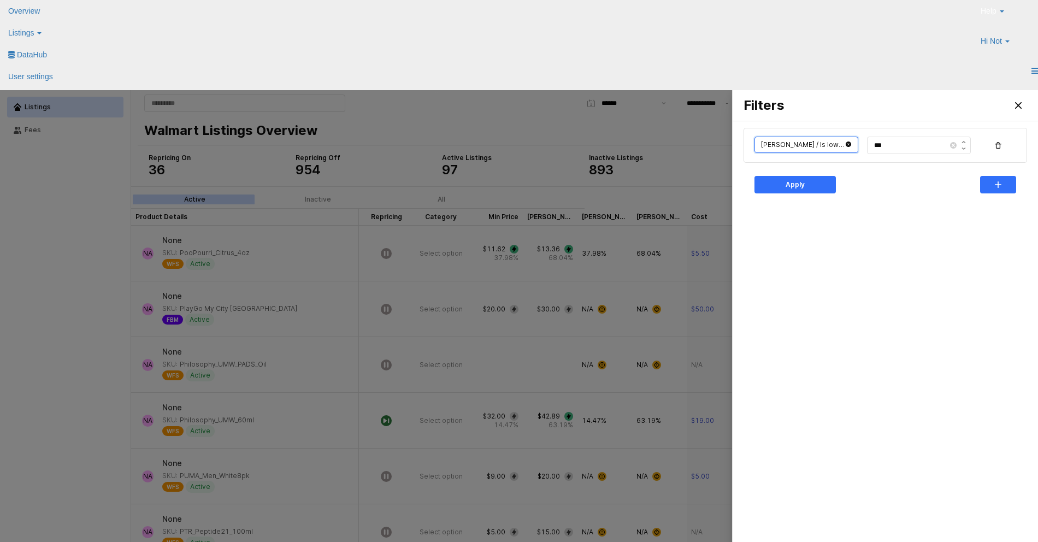
click at [825, 149] on input "text" at bounding box center [807, 145] width 104 height 16
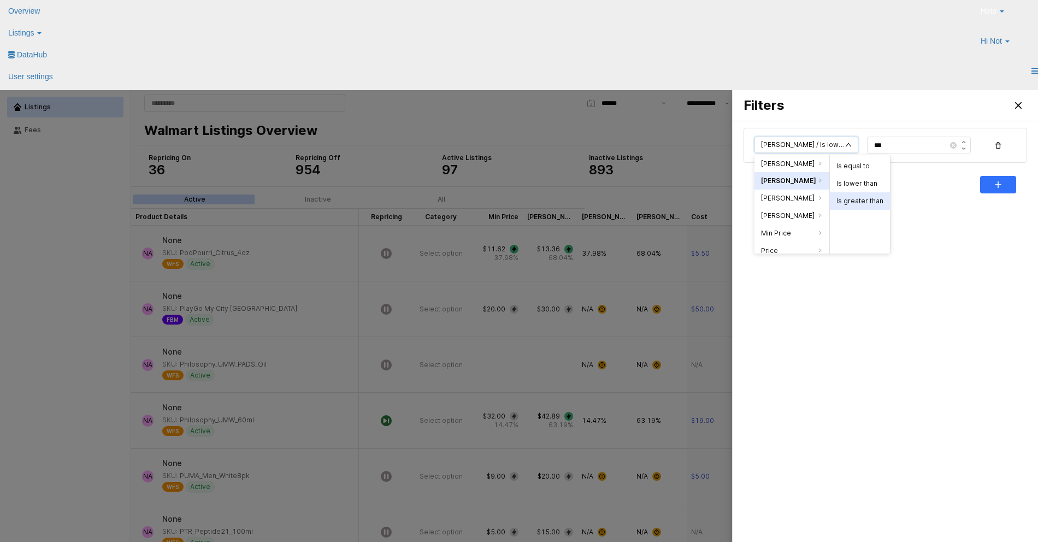
click at [866, 200] on li "Is greater than" at bounding box center [860, 200] width 60 height 17
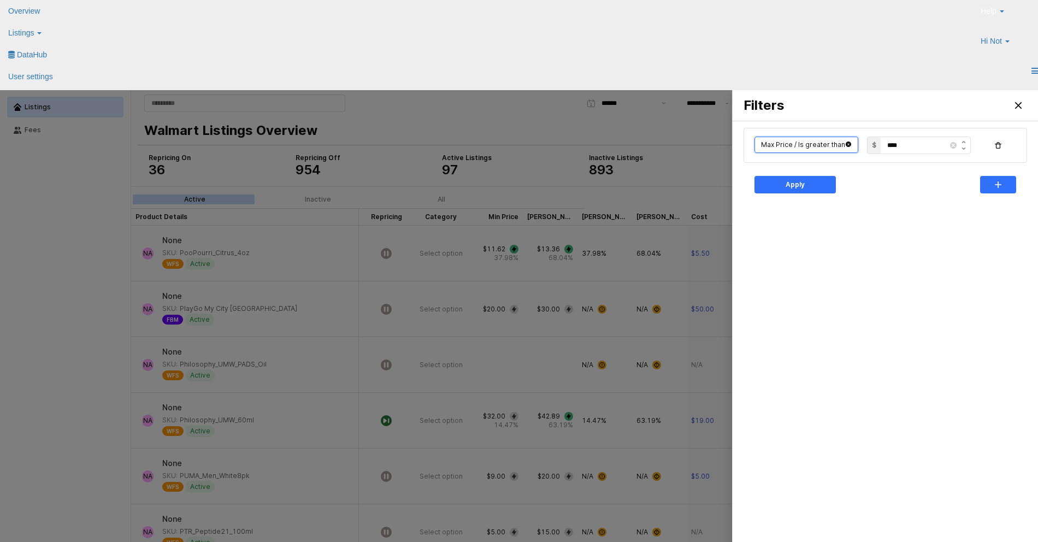
click at [816, 144] on input "text" at bounding box center [807, 145] width 104 height 16
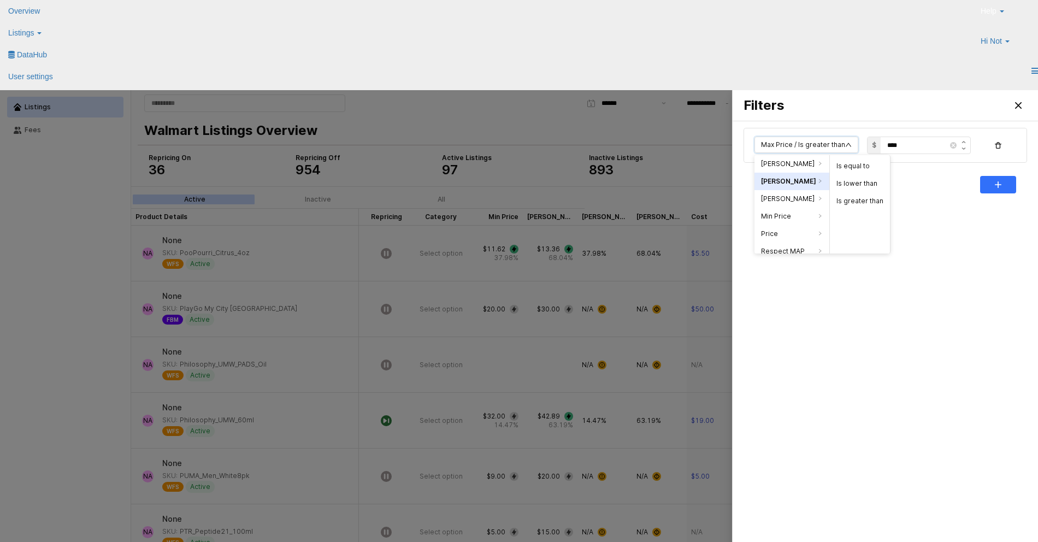
scroll to position [150, 0]
click at [792, 189] on li "[PERSON_NAME]" at bounding box center [792, 190] width 75 height 17
click at [851, 199] on li "Is greater than" at bounding box center [860, 200] width 60 height 17
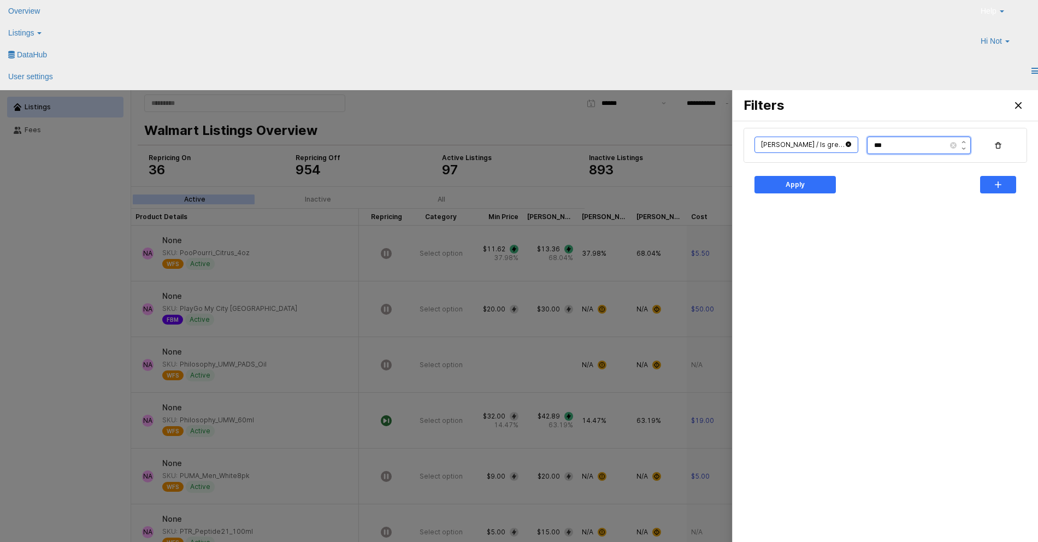
drag, startPoint x: 909, startPoint y: 148, endPoint x: 799, endPoint y: 143, distance: 109.9
click at [802, 142] on div "[PERSON_NAME] / Is greater than ***" at bounding box center [885, 145] width 270 height 22
type input "***"
click at [787, 188] on p "Apply" at bounding box center [795, 184] width 19 height 9
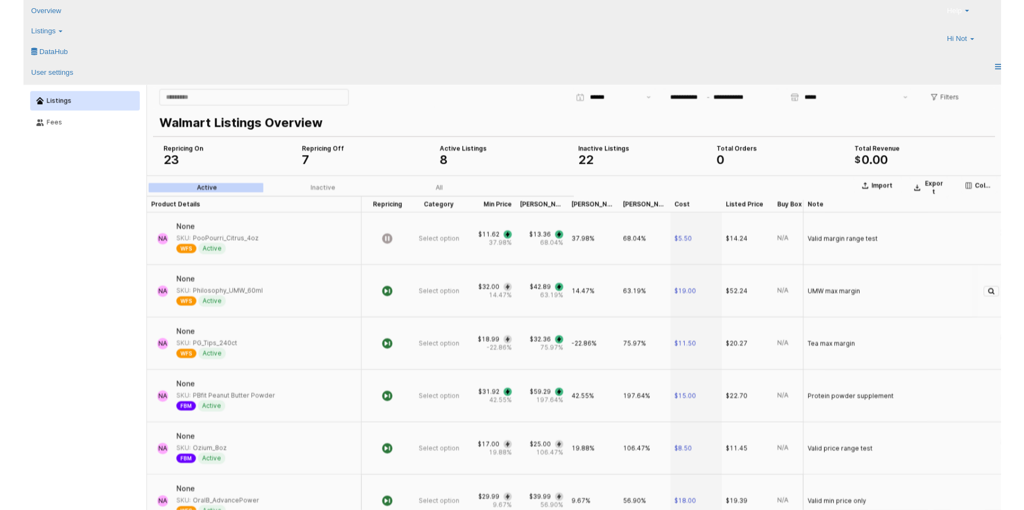
scroll to position [231, 0]
